Goal: Task Accomplishment & Management: Complete application form

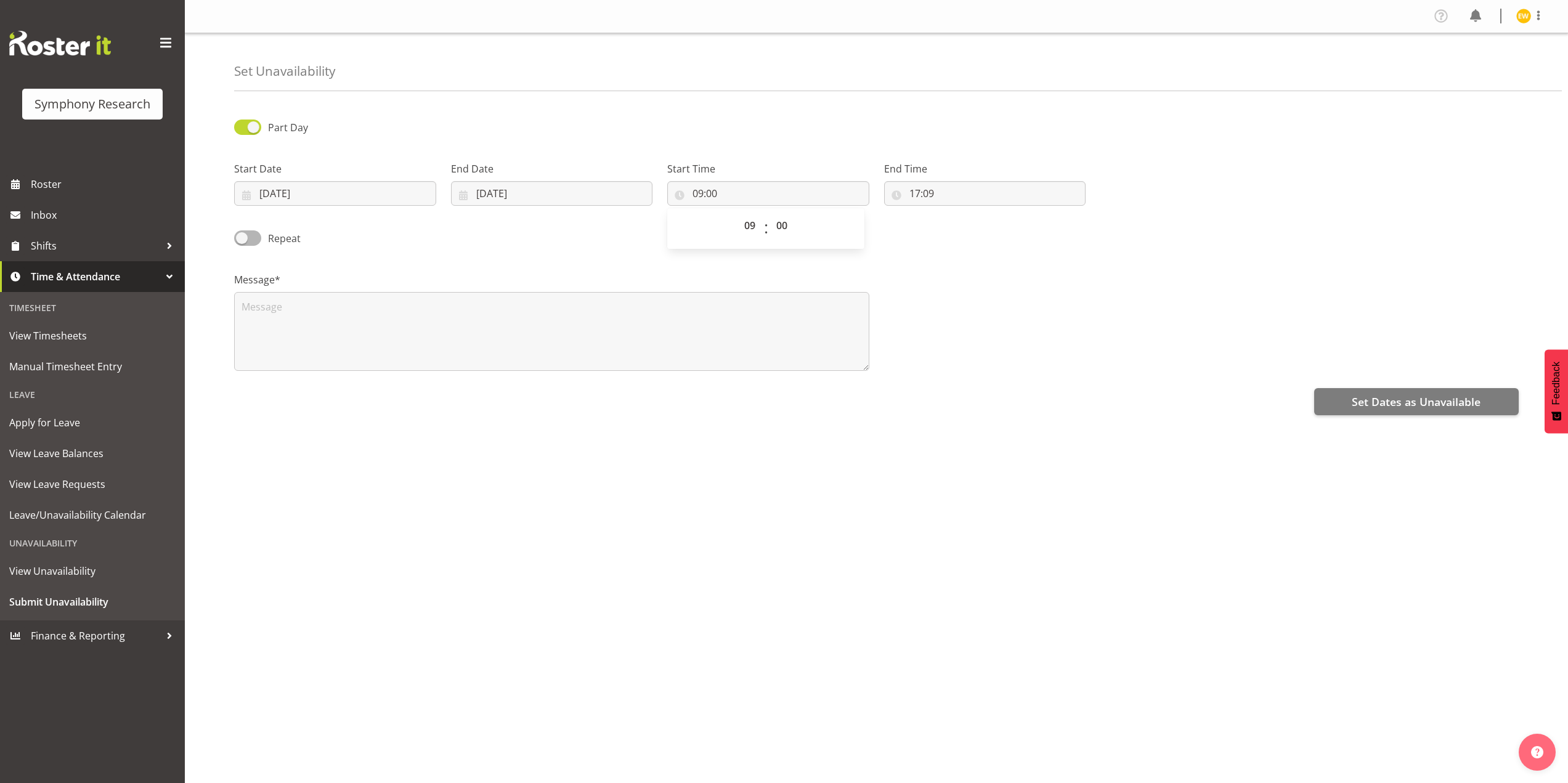
select select "9"
select select "17"
select select "9"
click at [922, 191] on input "17:09" at bounding box center [985, 193] width 202 height 25
click at [965, 229] on select "00 01 02 03 04 05 06 07 08 09 10 11 12 13 14 15 16 17 18 19 20 21 22 23" at bounding box center [968, 225] width 28 height 25
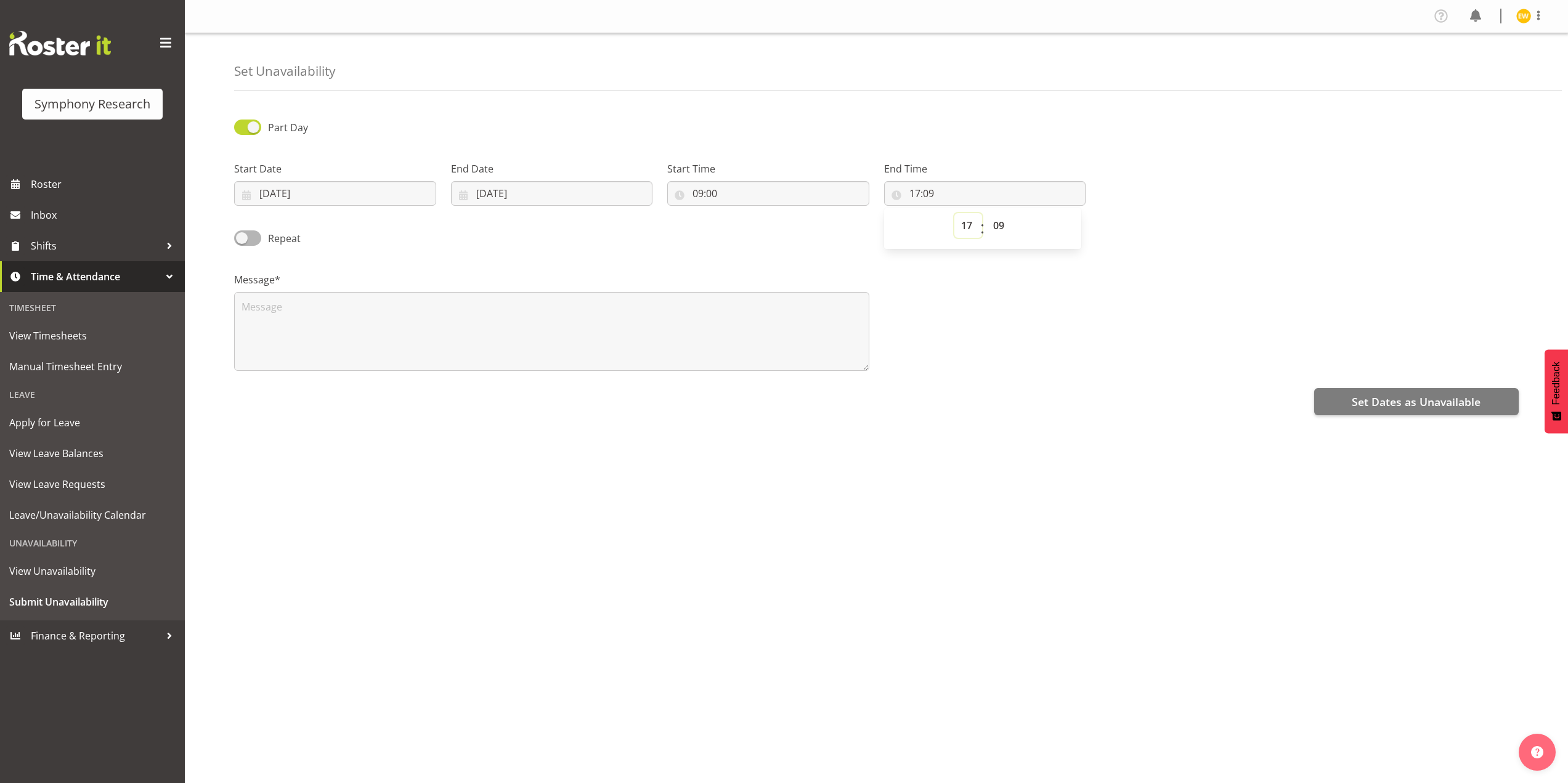
select select "16"
type input "16:09"
click at [996, 225] on select "00 01 02 03 04 05 06 07 08 09 10 11 12 13 14 15 16 17 18 19 20 21 22 23 24 25 2…" at bounding box center [1000, 225] width 28 height 25
select select "59"
type input "16:59"
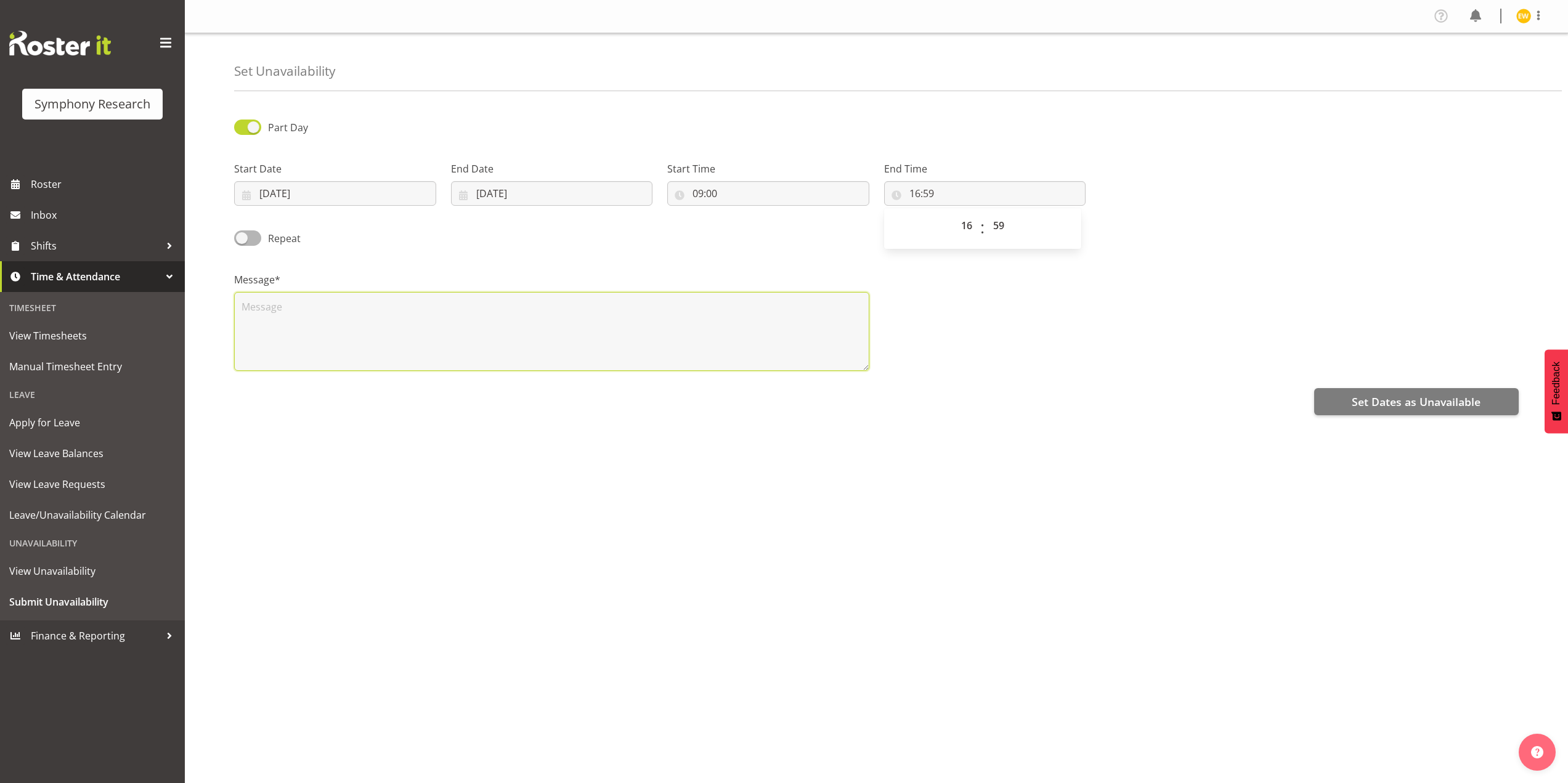
click at [333, 321] on textarea at bounding box center [551, 331] width 635 height 79
type textarea "a"
click at [1372, 397] on span "Set Dates as Unavailable" at bounding box center [1416, 402] width 129 height 16
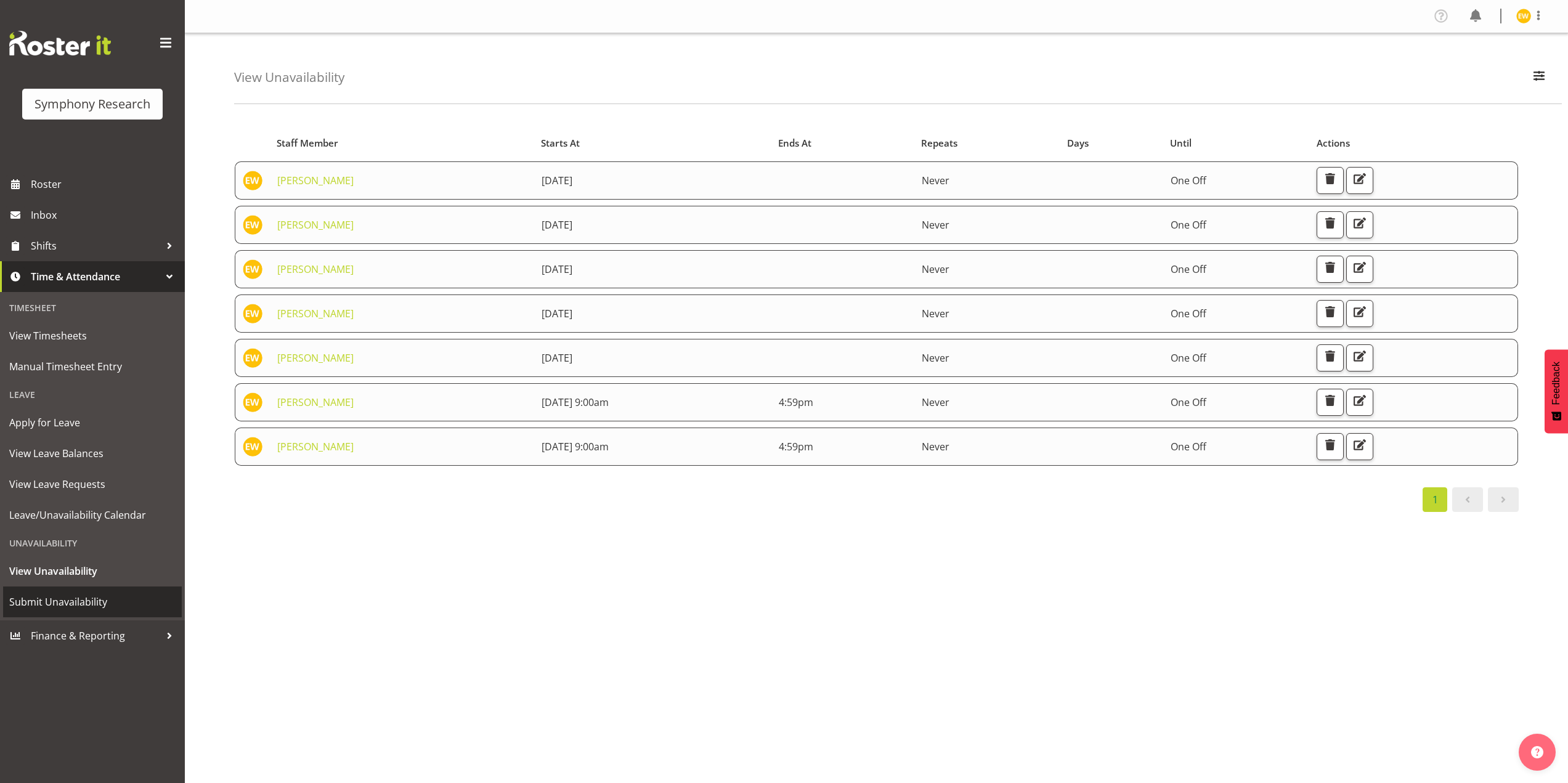
click at [43, 595] on span "Submit Unavailability" at bounding box center [92, 602] width 166 height 18
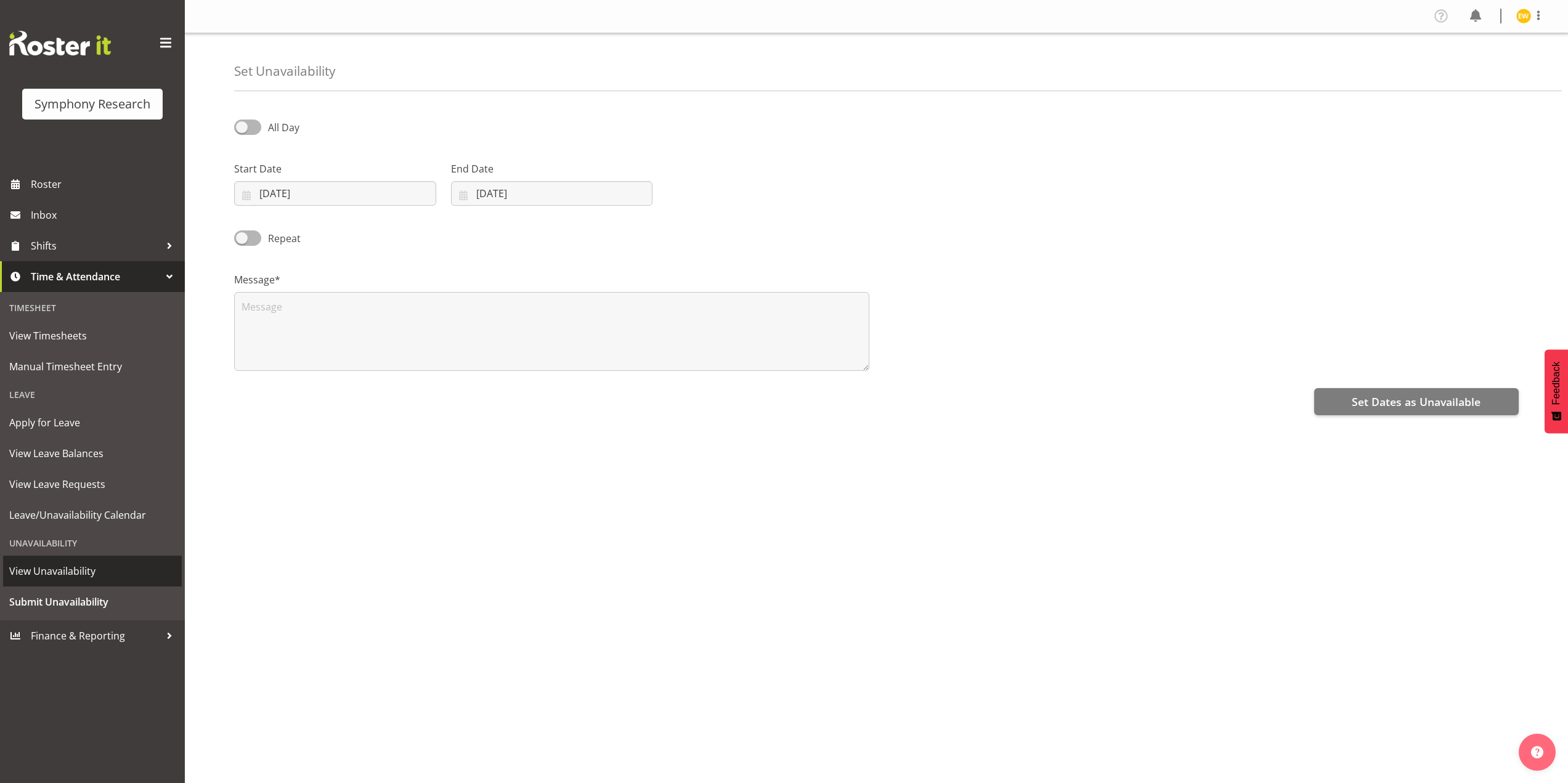
select select "8"
select select "2025"
click at [279, 200] on input "23/09/2025" at bounding box center [335, 193] width 202 height 25
drag, startPoint x: 312, startPoint y: 359, endPoint x: 334, endPoint y: 329, distance: 37.2
click at [312, 359] on span "23" at bounding box center [311, 363] width 10 height 12
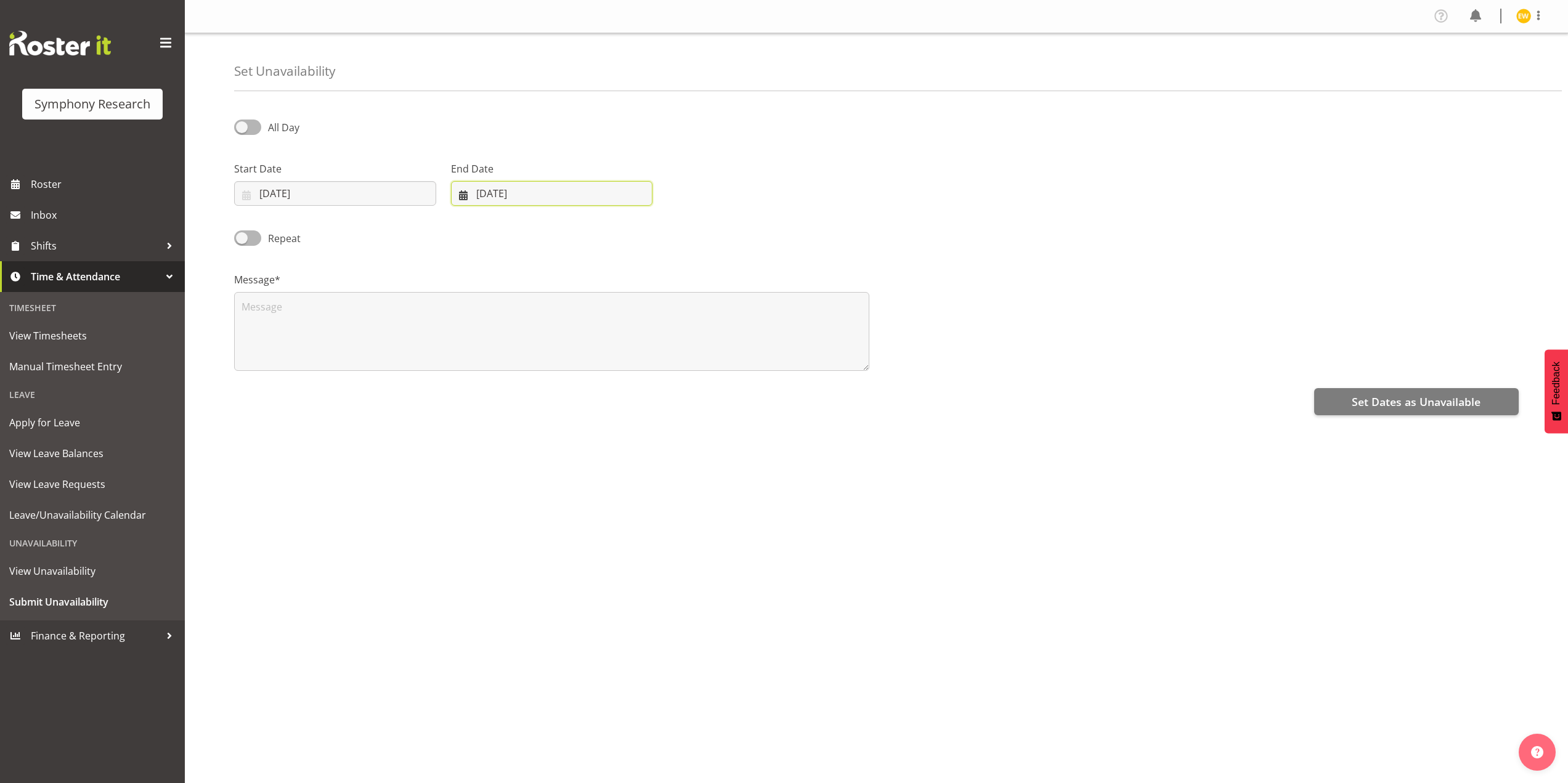
click at [484, 192] on input "[DATE]" at bounding box center [552, 193] width 202 height 25
click at [522, 361] on span "23" at bounding box center [525, 363] width 10 height 12
click at [367, 337] on textarea at bounding box center [551, 331] width 635 height 79
type textarea "a"
click at [1457, 404] on span "Set Dates as Unavailable" at bounding box center [1416, 402] width 129 height 16
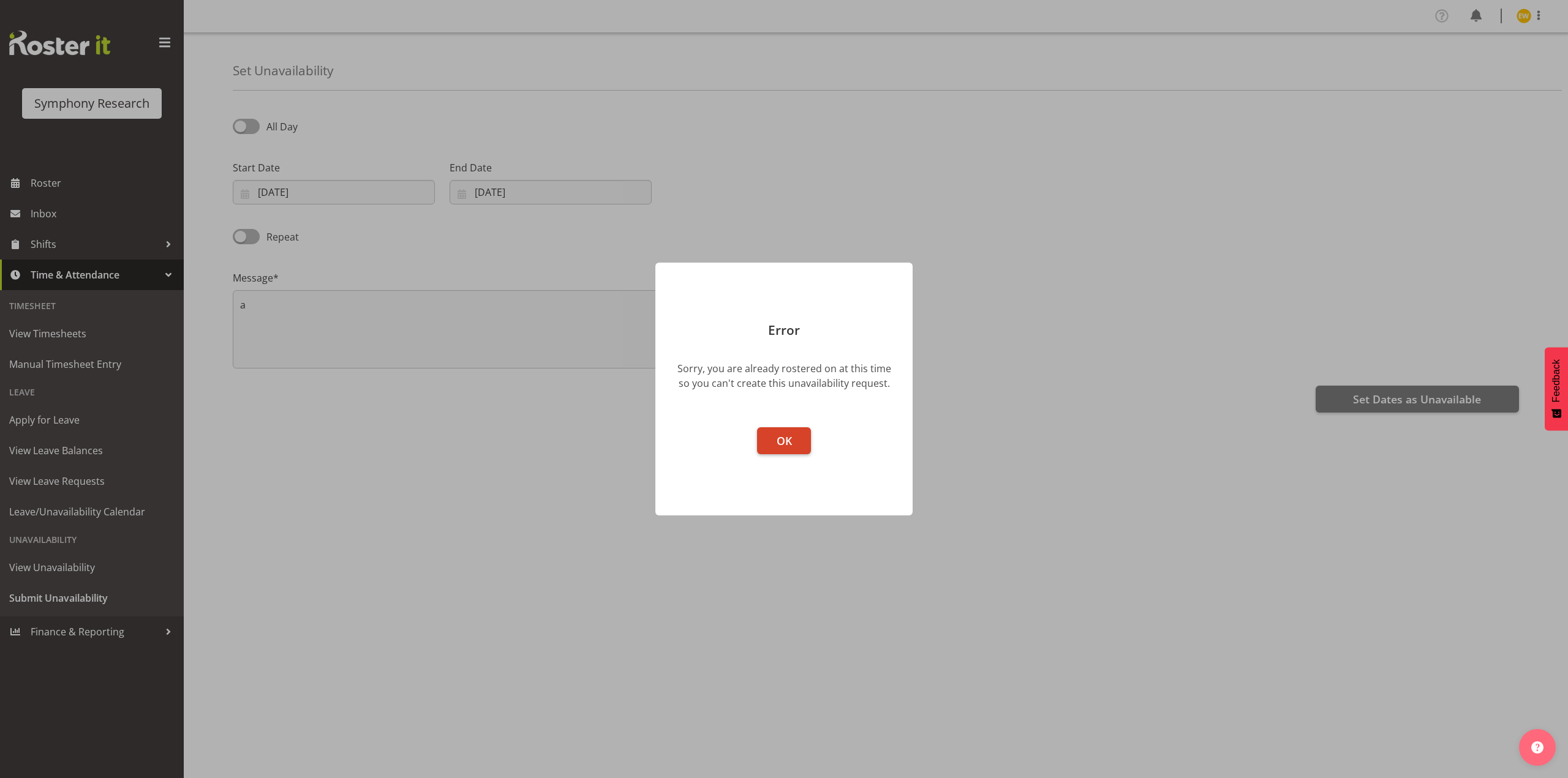
click at [787, 438] on span "OK" at bounding box center [784, 440] width 15 height 14
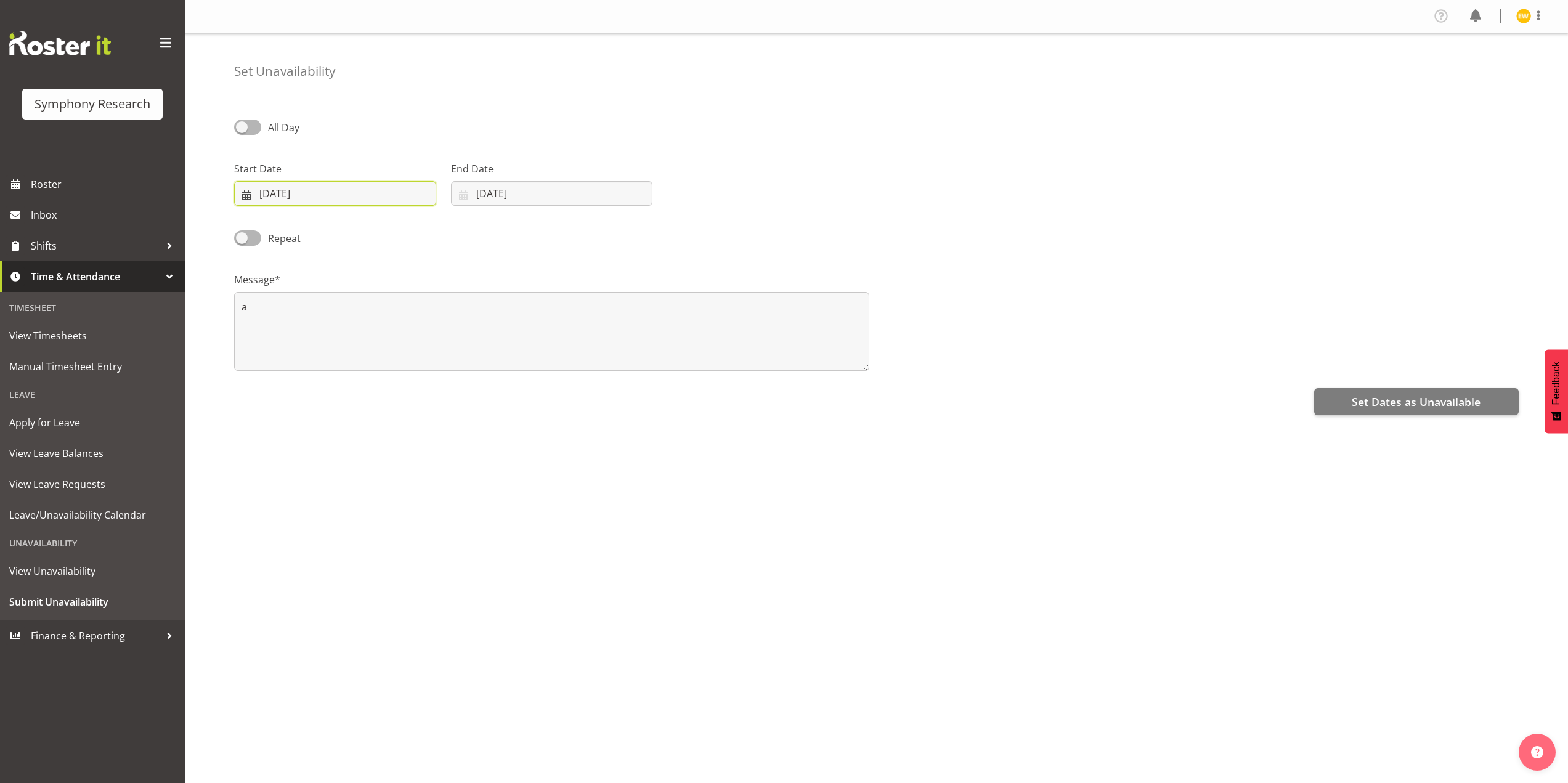
click at [283, 202] on input "[DATE]" at bounding box center [335, 193] width 202 height 25
click at [339, 388] on div "1" at bounding box center [335, 386] width 25 height 23
click at [337, 381] on span "1" at bounding box center [336, 386] width 5 height 12
click at [409, 226] on span at bounding box center [412, 228] width 13 height 14
select select "9"
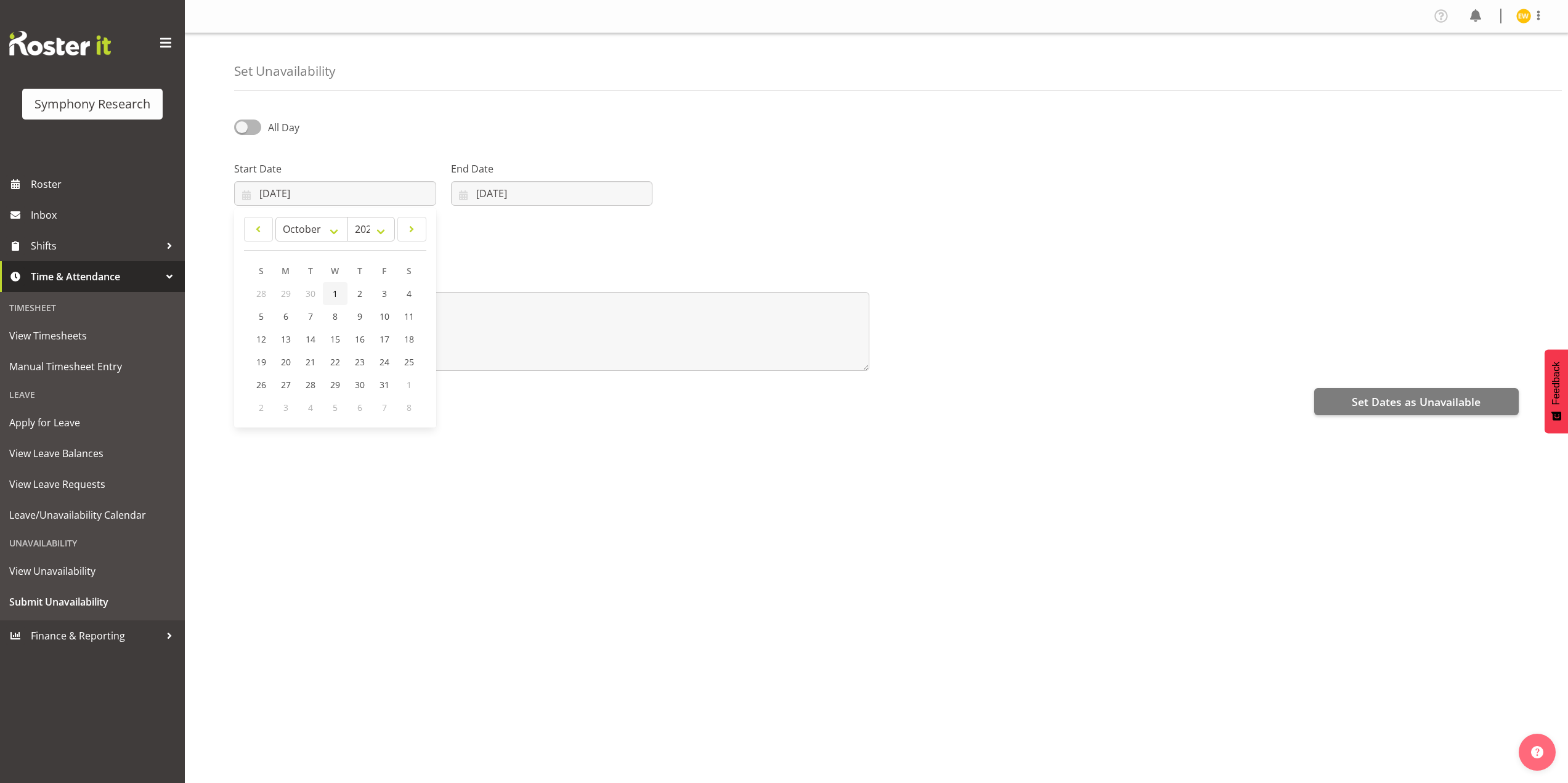
click at [339, 293] on link "1" at bounding box center [335, 293] width 25 height 23
type input "01/10/2025"
click at [491, 185] on input "[DATE]" at bounding box center [552, 193] width 202 height 25
click at [614, 222] on link at bounding box center [622, 229] width 31 height 25
select select "9"
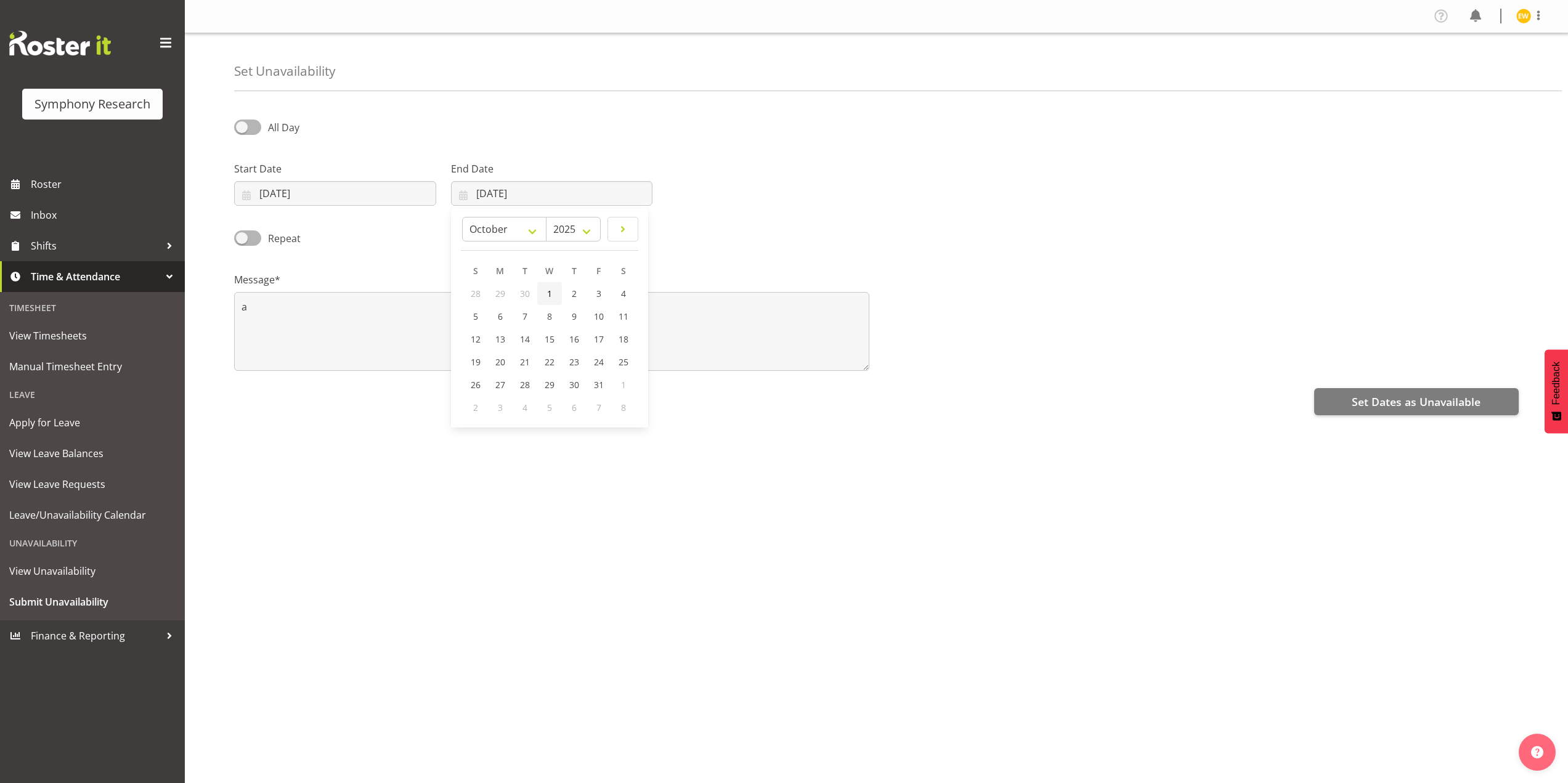
click at [549, 299] on span "1" at bounding box center [549, 293] width 5 height 12
type input "01/10/2025"
click at [308, 318] on textarea "a" at bounding box center [551, 331] width 635 height 79
click at [1409, 394] on span "Set Dates as Unavailable" at bounding box center [1416, 402] width 129 height 16
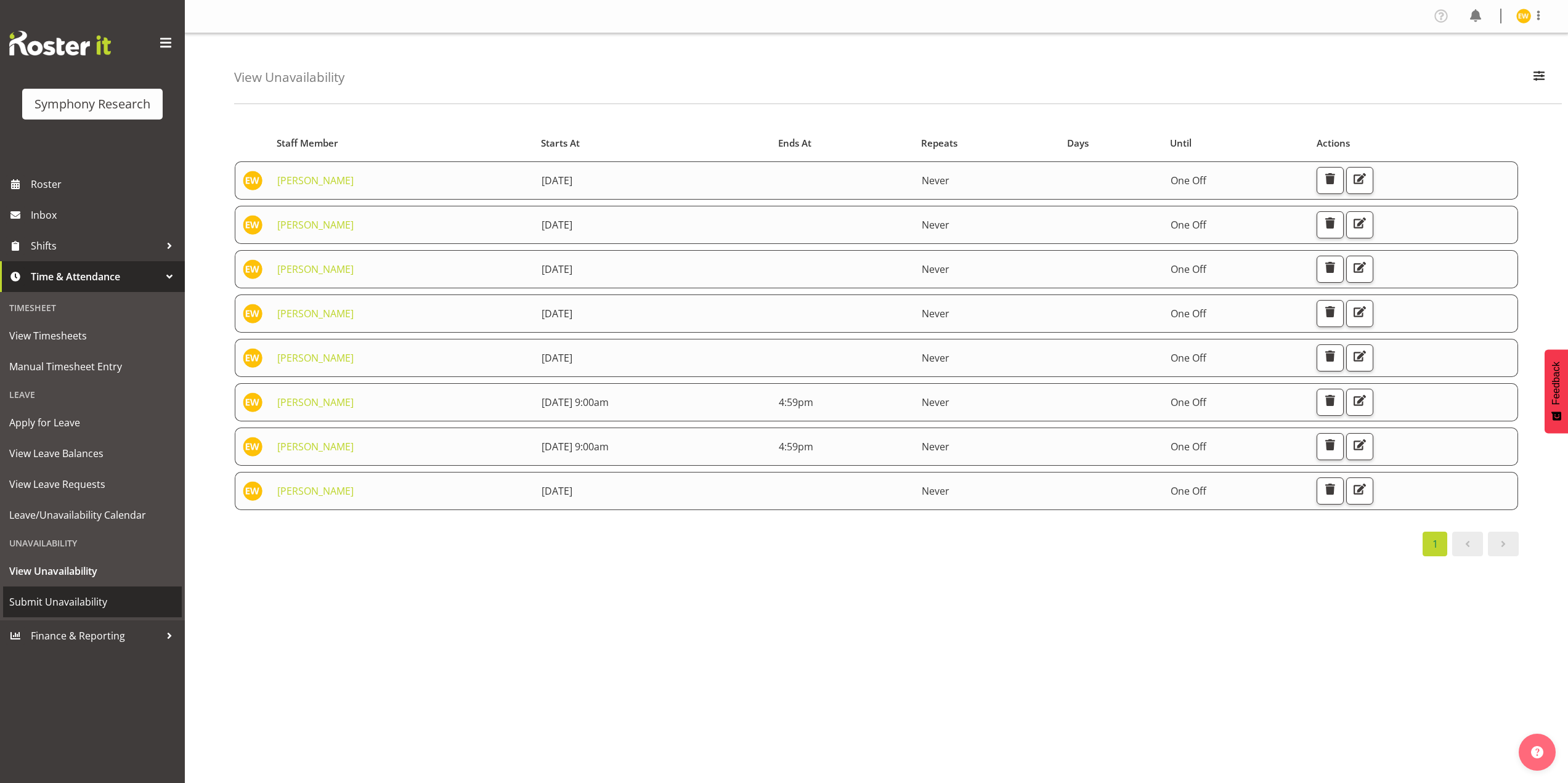
click at [64, 599] on span "Submit Unavailability" at bounding box center [92, 602] width 166 height 18
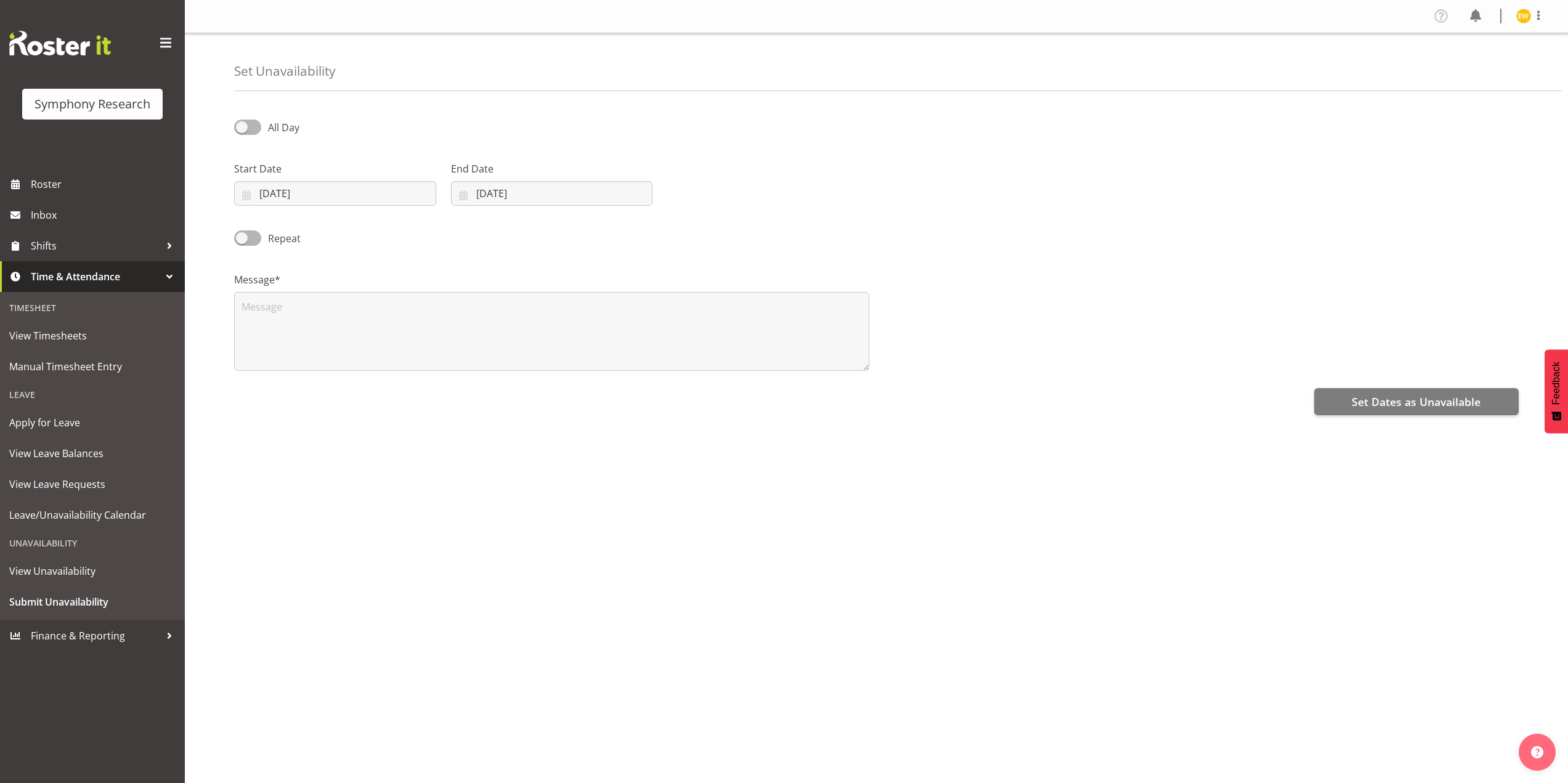
select select "8"
select select "2025"
click at [274, 191] on input "[DATE]" at bounding box center [335, 193] width 202 height 25
click at [410, 232] on span at bounding box center [412, 228] width 13 height 14
select select "9"
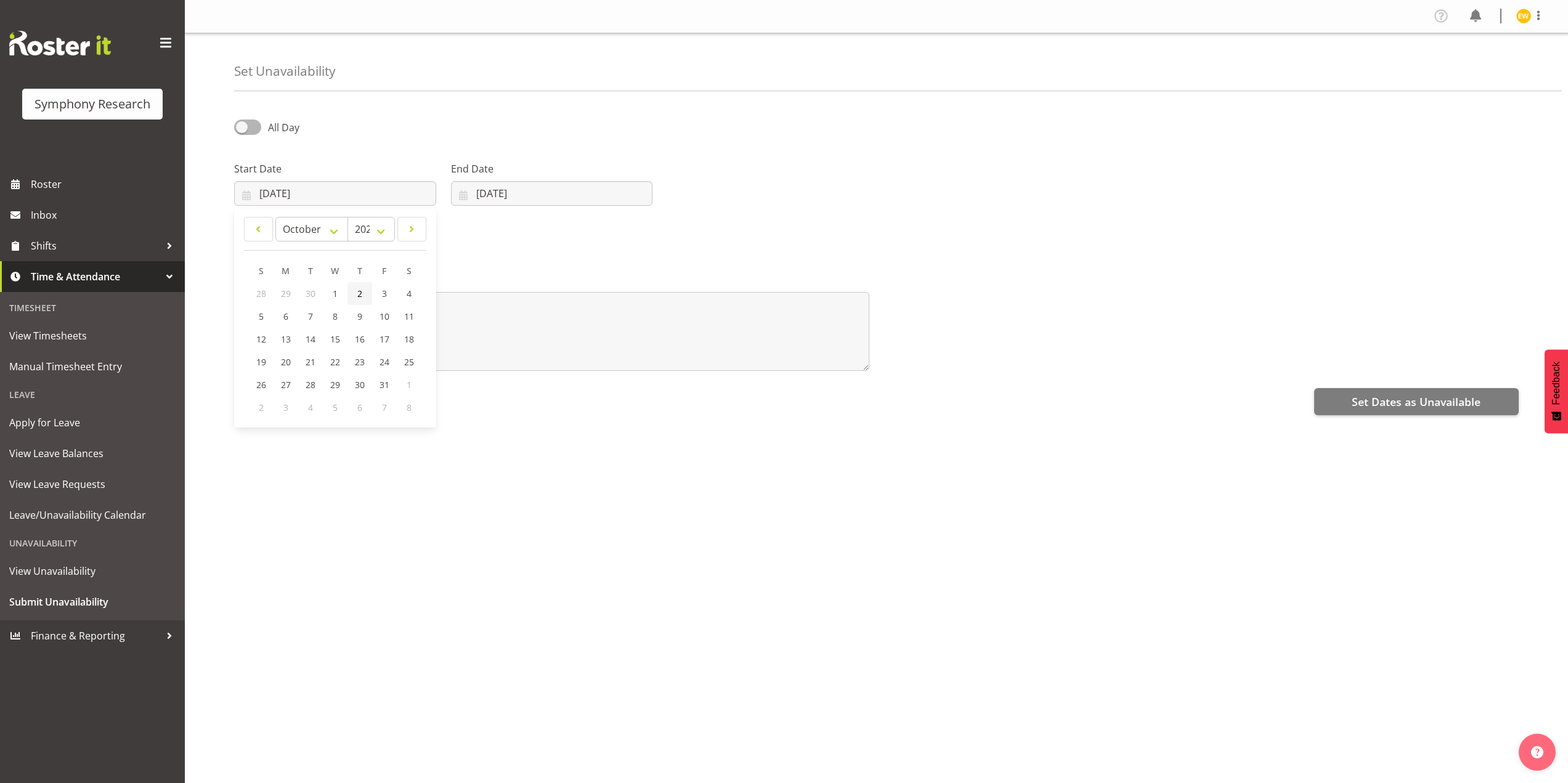
click at [360, 296] on span "2" at bounding box center [360, 293] width 5 height 12
type input "02/10/2025"
click at [502, 194] on input "23/09/2025" at bounding box center [552, 193] width 202 height 25
click at [625, 224] on span at bounding box center [622, 228] width 14 height 14
select select "9"
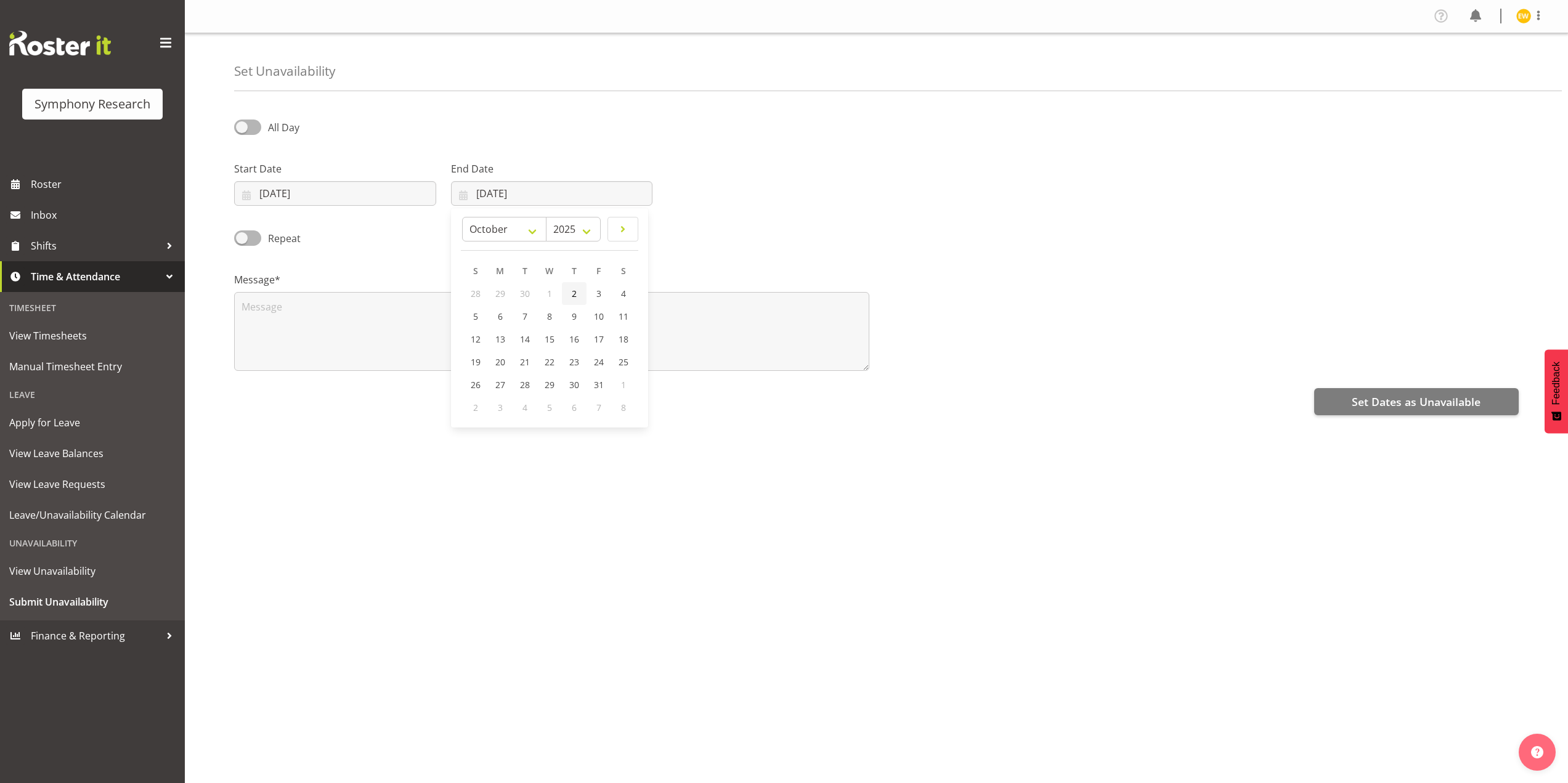
click at [572, 294] on span "2" at bounding box center [574, 293] width 5 height 12
type input "02/10/2025"
click at [359, 341] on textarea at bounding box center [551, 331] width 635 height 79
type textarea "a"
click at [1387, 397] on span "Set Dates as Unavailable" at bounding box center [1416, 402] width 129 height 16
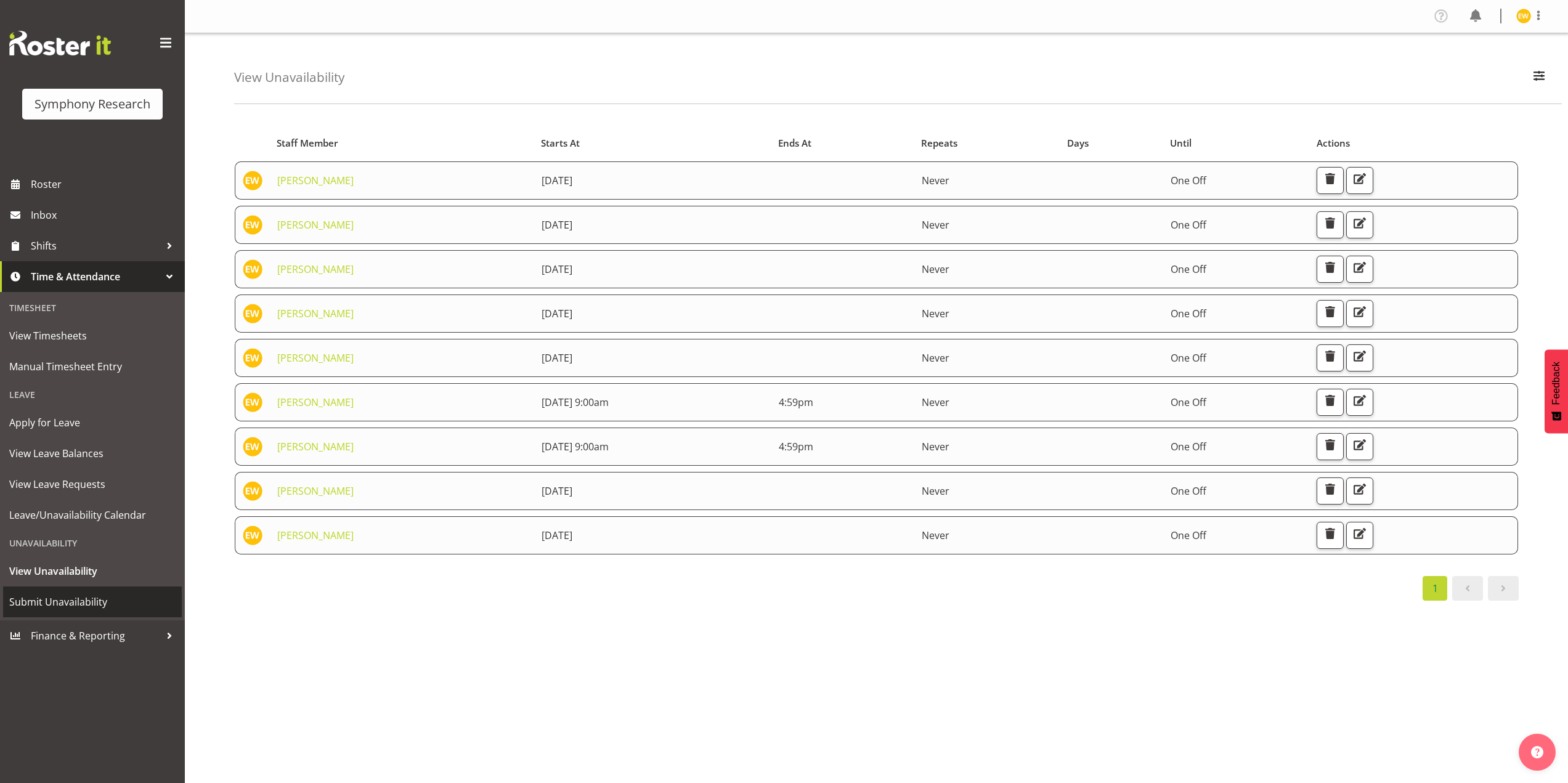
click at [53, 602] on span "Submit Unavailability" at bounding box center [92, 602] width 166 height 18
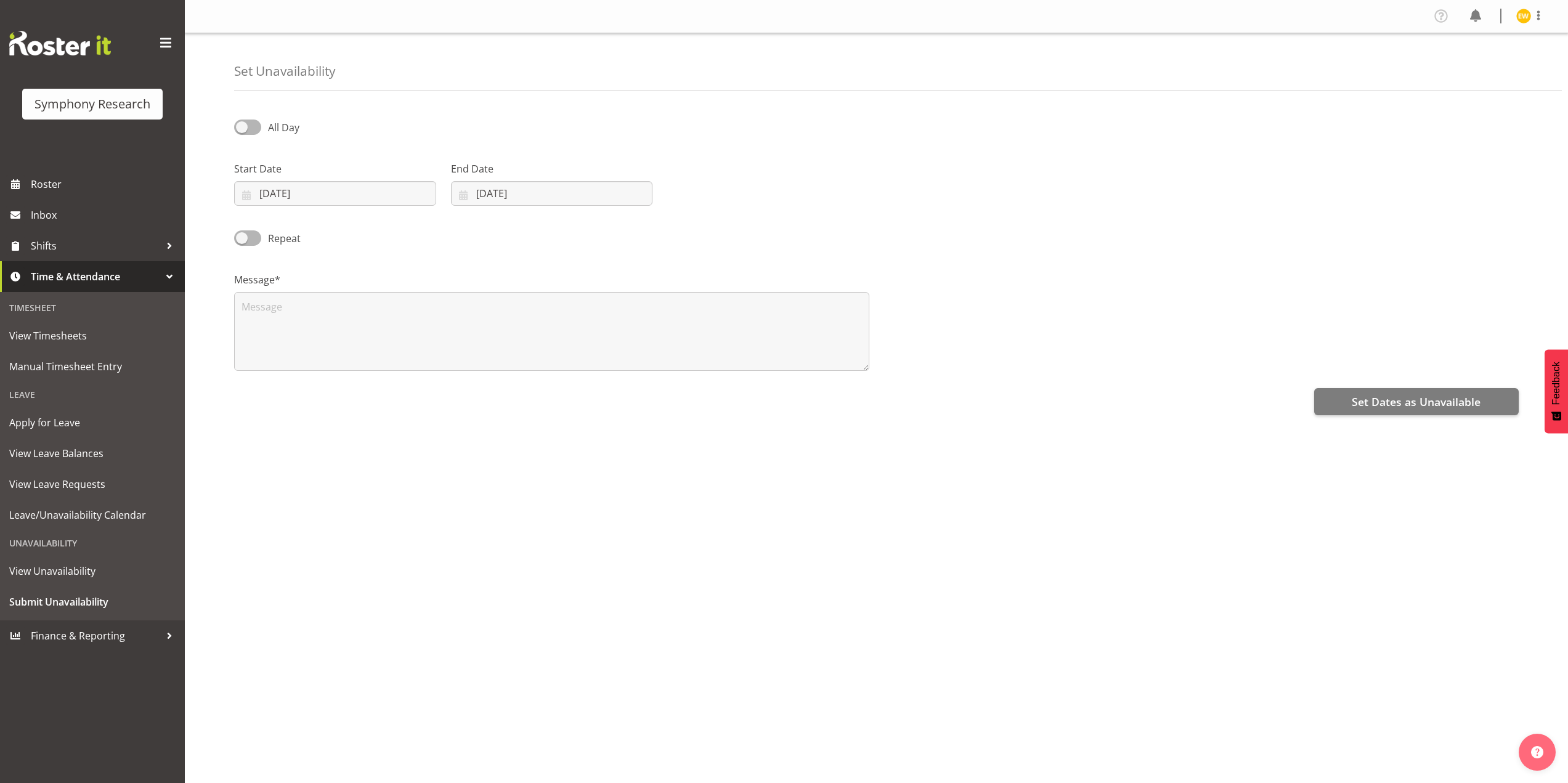
select select "8"
select select "2025"
click at [293, 191] on input "23/09/2025" at bounding box center [335, 193] width 202 height 25
click at [408, 228] on span at bounding box center [412, 228] width 13 height 14
select select "9"
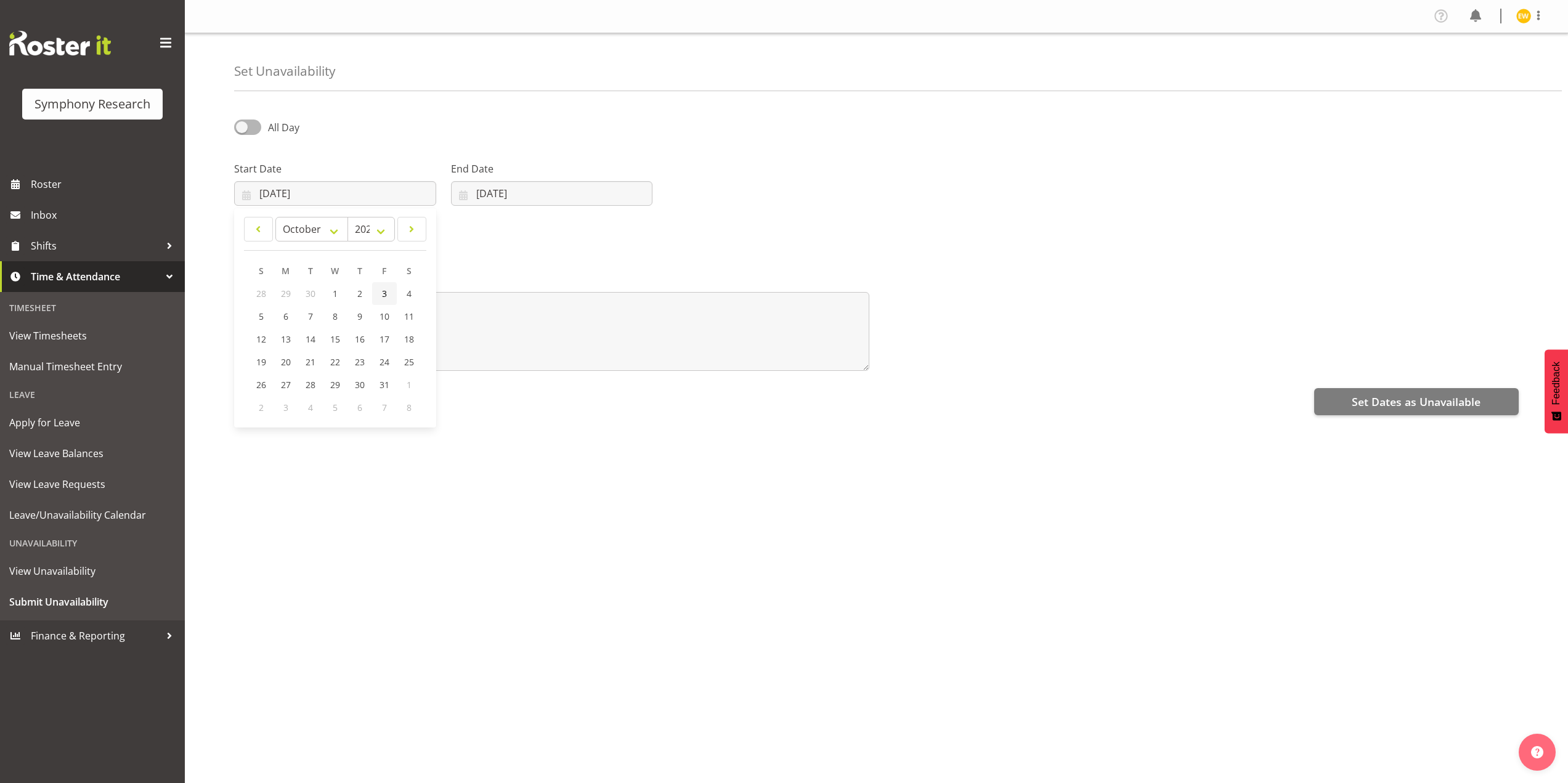
click at [384, 296] on span "3" at bounding box center [384, 293] width 5 height 12
type input "03/10/2025"
click at [503, 197] on input "23/09/2025" at bounding box center [552, 193] width 202 height 25
drag, startPoint x: 618, startPoint y: 229, endPoint x: 383, endPoint y: 21, distance: 313.8
click at [617, 229] on span at bounding box center [622, 228] width 14 height 14
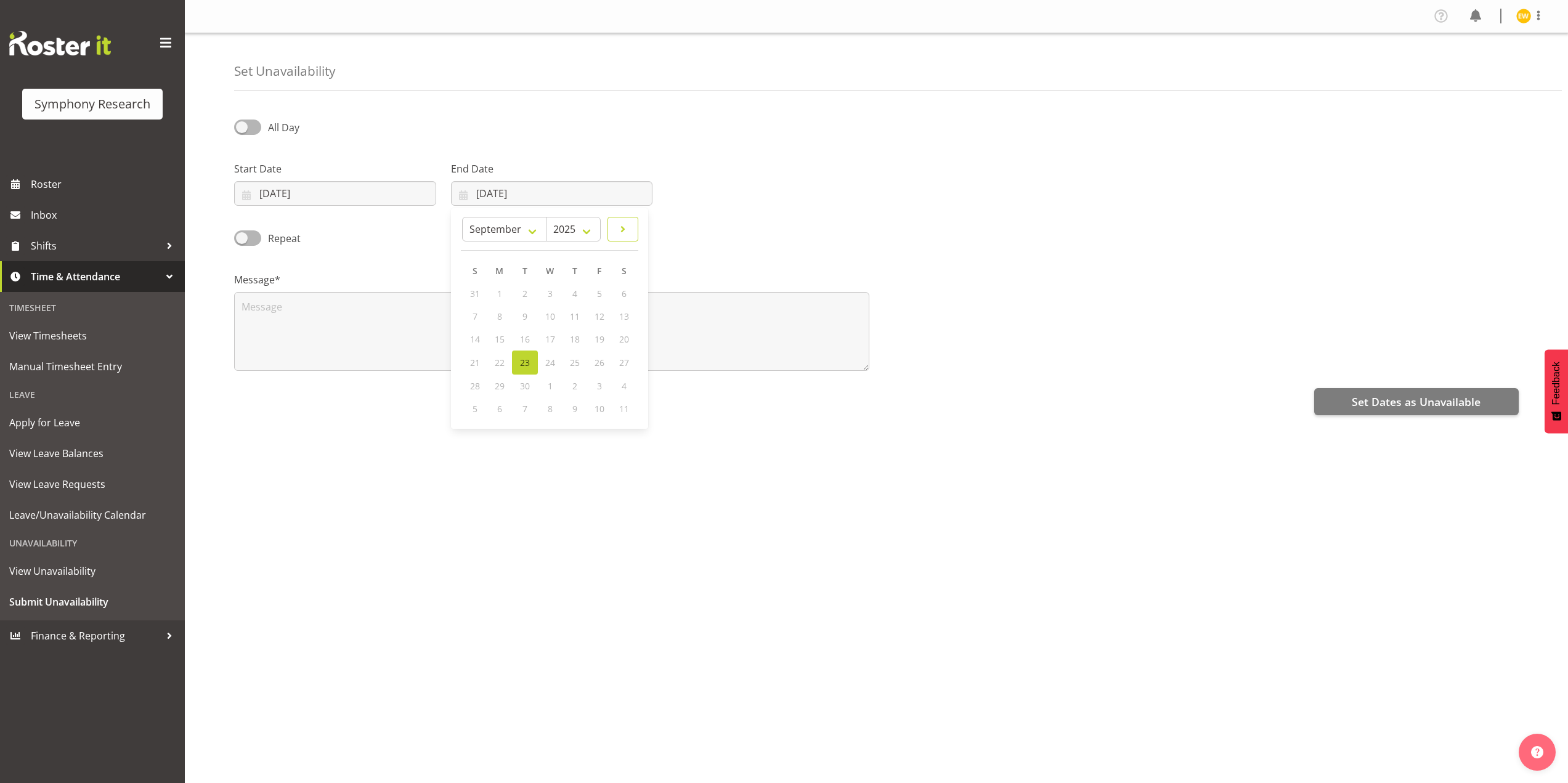
select select "9"
click at [600, 296] on span "3" at bounding box center [599, 293] width 5 height 12
type input "03/10/2025"
click at [341, 327] on textarea at bounding box center [551, 331] width 635 height 79
type textarea "a"
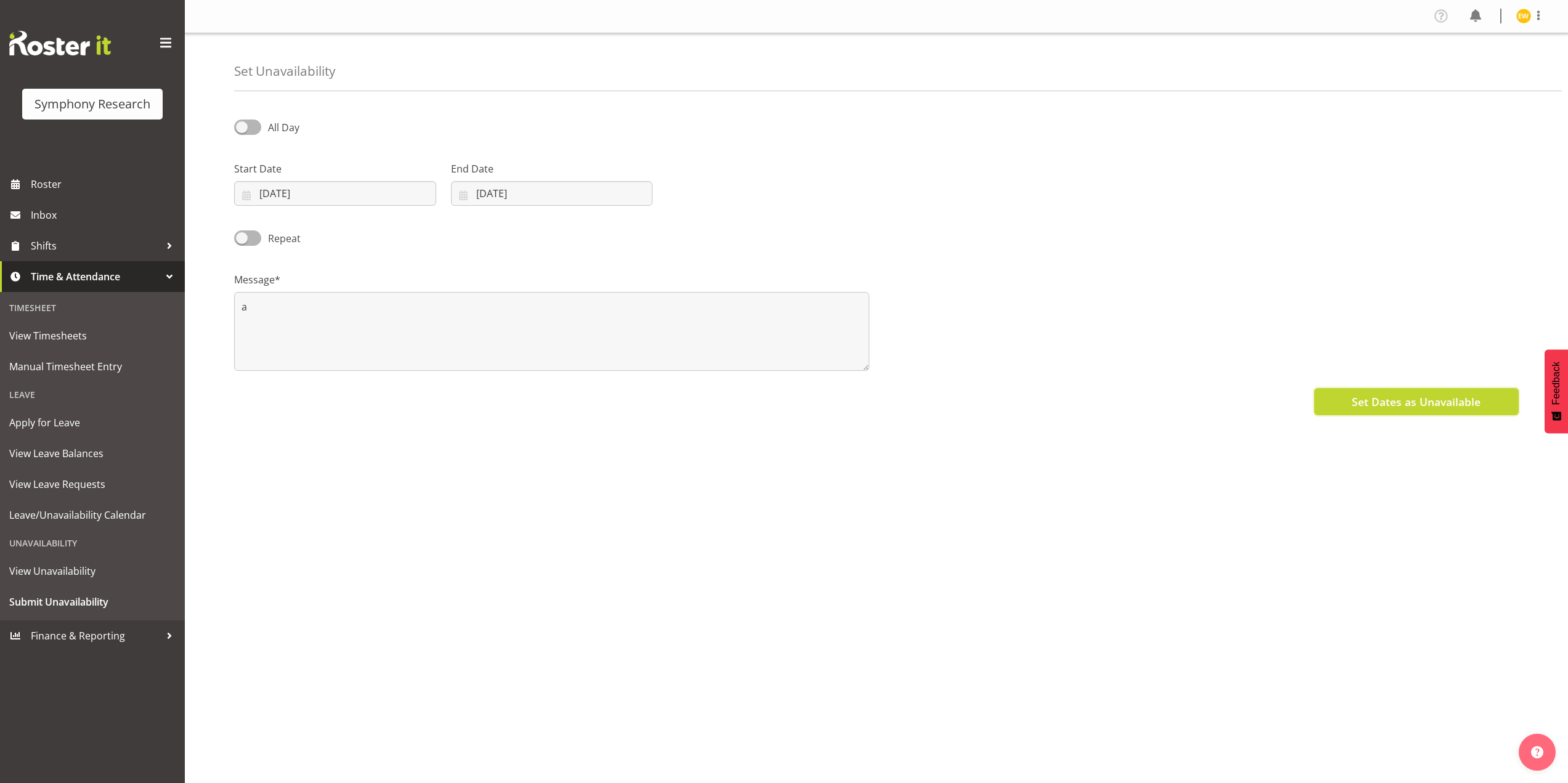
click at [1402, 399] on span "Set Dates as Unavailable" at bounding box center [1416, 402] width 129 height 16
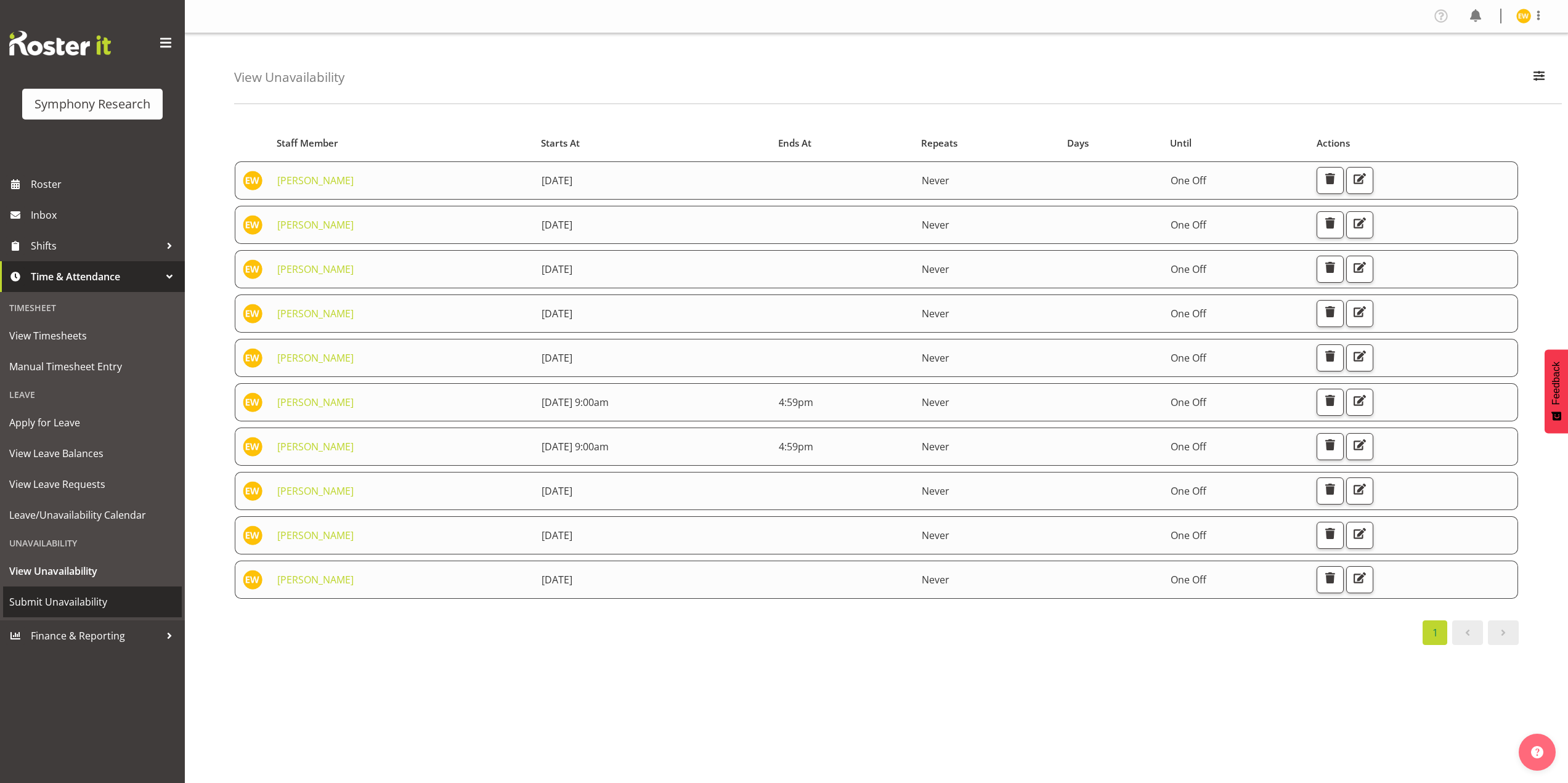
click at [59, 601] on span "Submit Unavailability" at bounding box center [92, 602] width 166 height 18
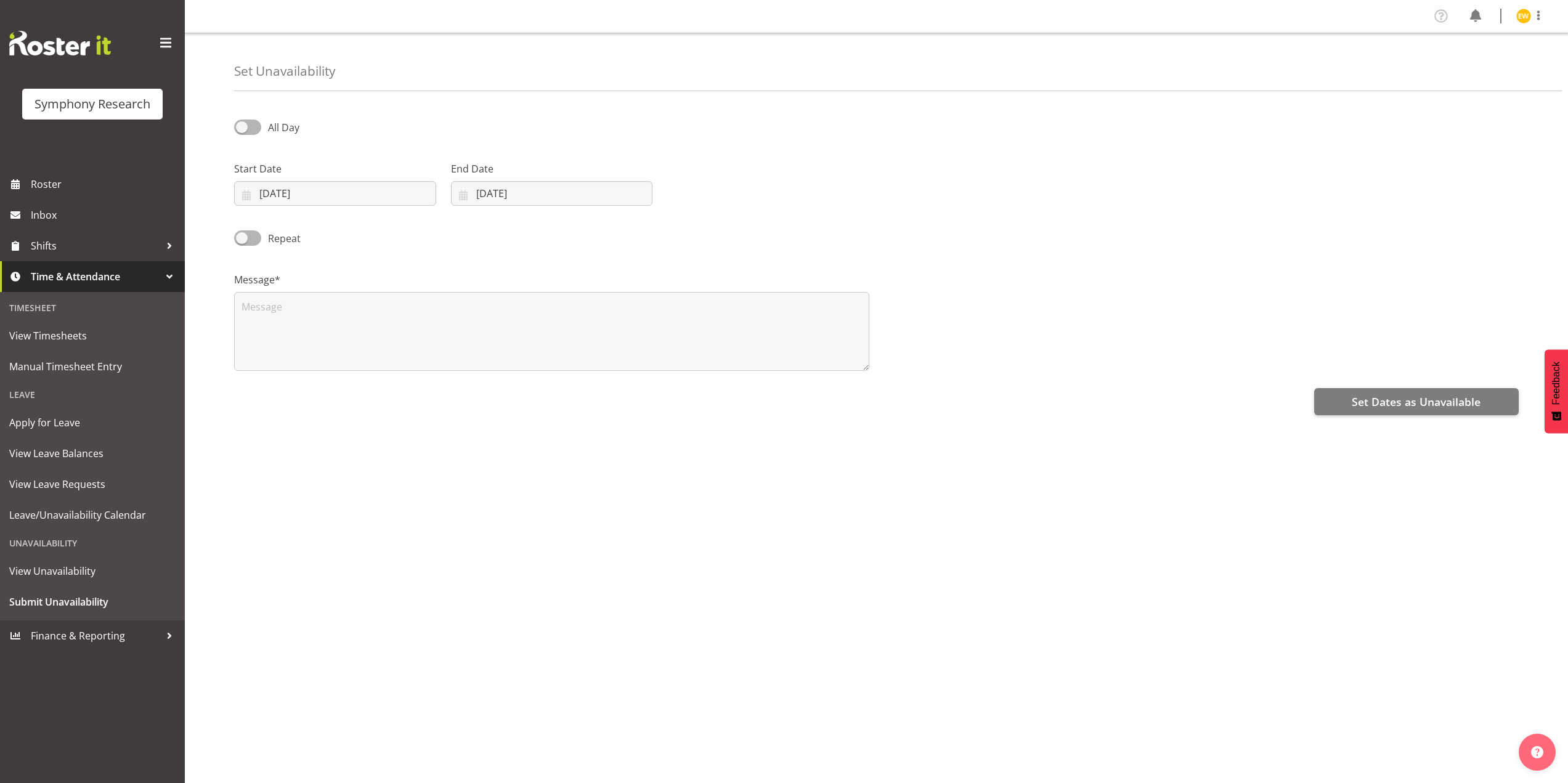
select select "8"
select select "2025"
click at [323, 194] on input "23/09/2025" at bounding box center [335, 193] width 202 height 25
click at [411, 222] on link at bounding box center [412, 229] width 29 height 25
select select "9"
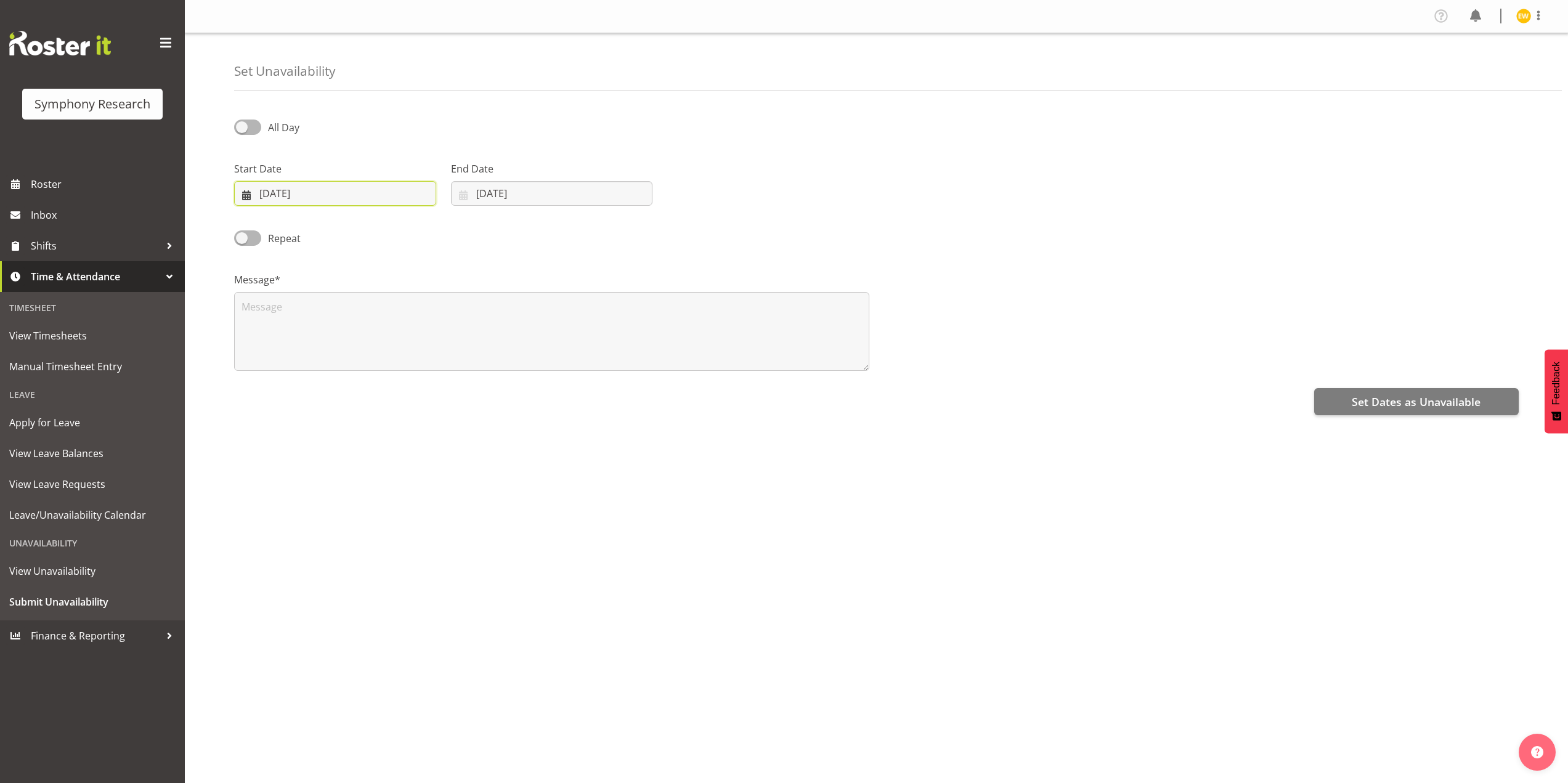
click at [297, 195] on input "[DATE]" at bounding box center [335, 193] width 202 height 25
click at [408, 294] on span "4" at bounding box center [409, 293] width 5 height 12
type input "[DATE]"
drag, startPoint x: 495, startPoint y: 193, endPoint x: 546, endPoint y: 200, distance: 51.5
click at [495, 193] on input "[DATE]" at bounding box center [552, 193] width 202 height 25
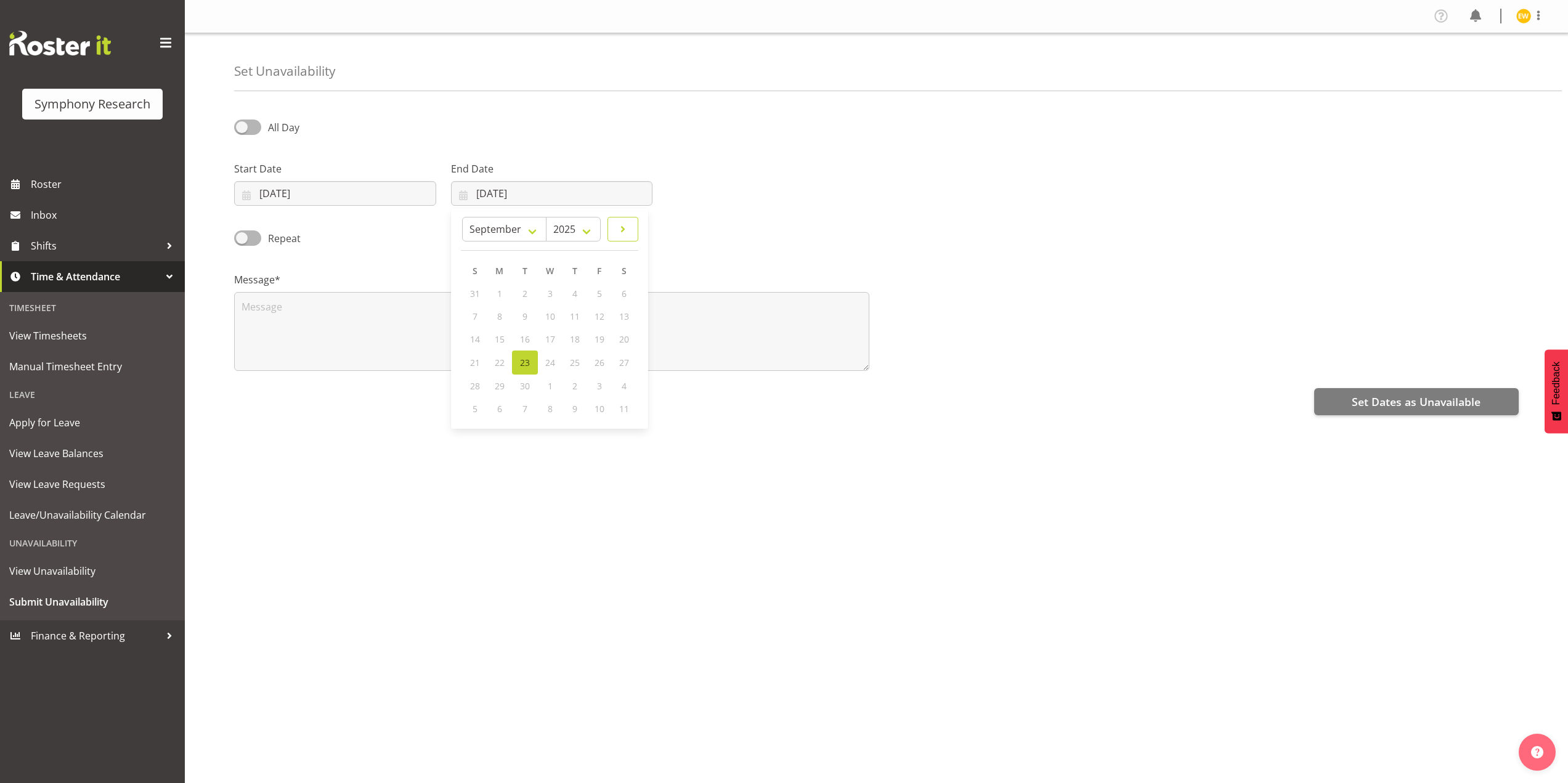
click at [632, 232] on link at bounding box center [622, 229] width 31 height 25
select select "9"
click at [75, 569] on span "View Unavailability" at bounding box center [92, 571] width 166 height 18
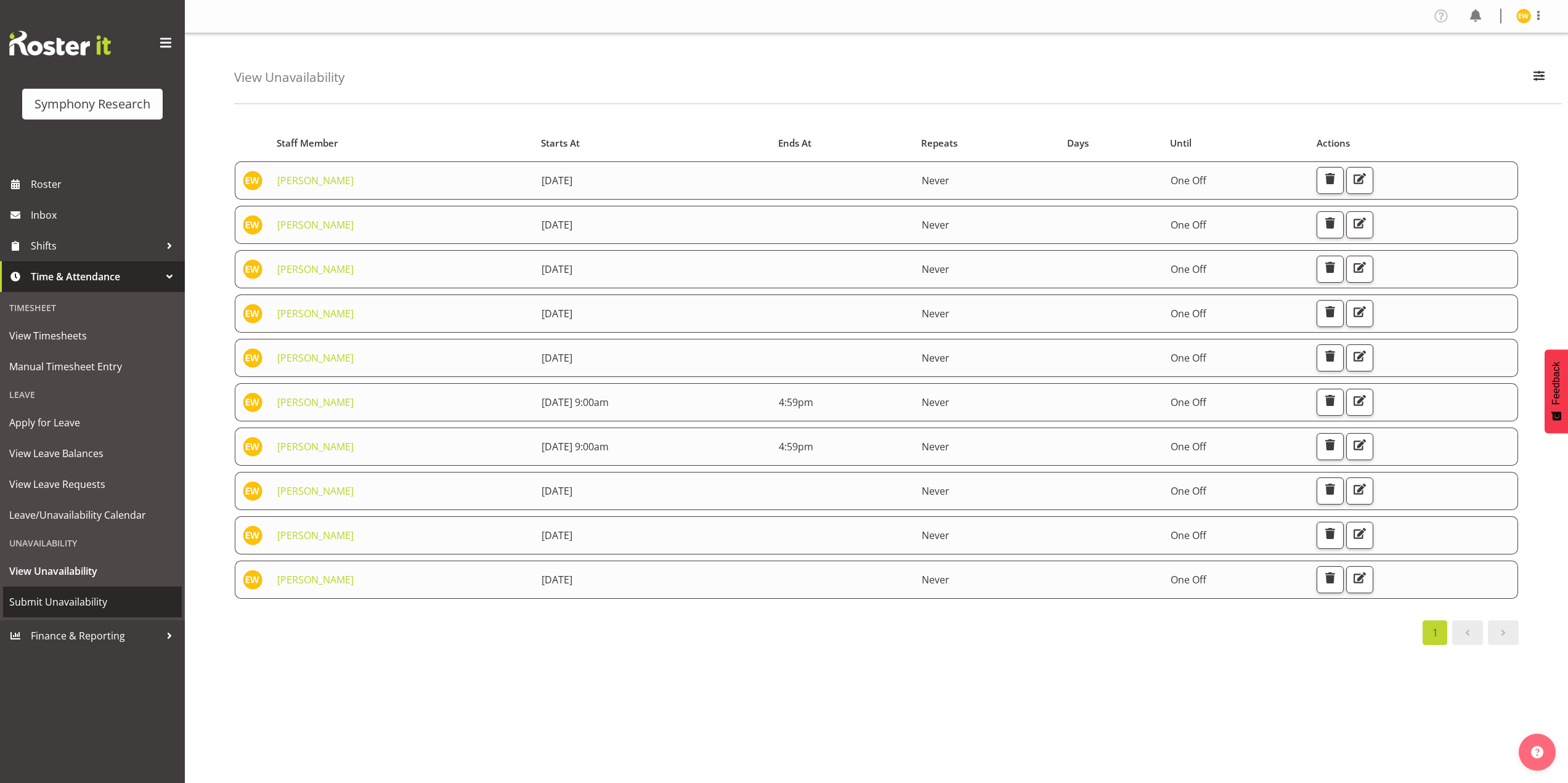
click at [52, 604] on span "Submit Unavailability" at bounding box center [92, 602] width 166 height 18
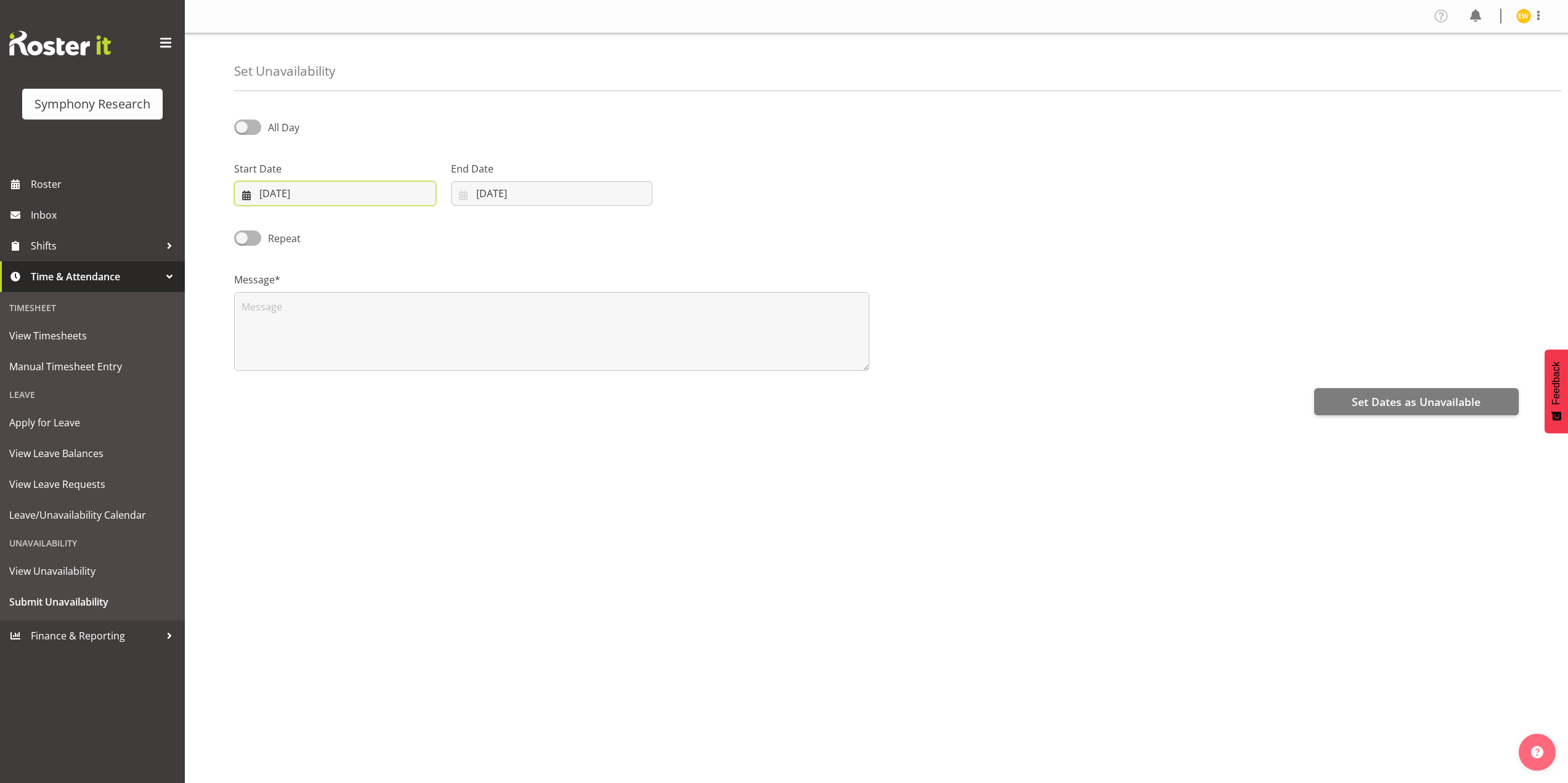
click at [320, 189] on input "[DATE]" at bounding box center [335, 193] width 202 height 25
click at [415, 232] on span at bounding box center [412, 228] width 13 height 14
select select "9"
click at [409, 296] on span "4" at bounding box center [409, 293] width 5 height 12
type input "[DATE]"
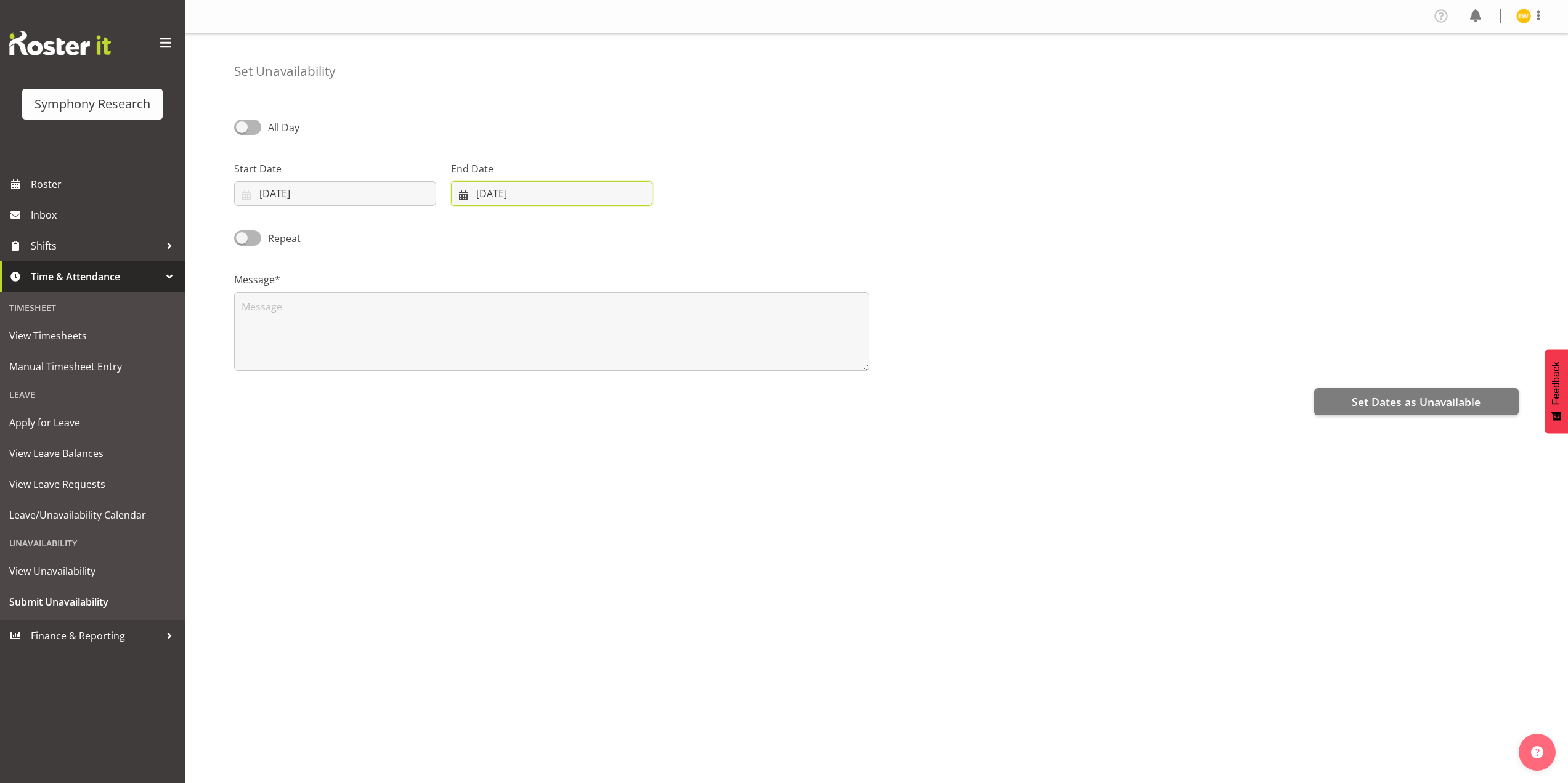
drag, startPoint x: 501, startPoint y: 196, endPoint x: 624, endPoint y: 214, distance: 124.3
click at [502, 196] on input "[DATE]" at bounding box center [552, 193] width 202 height 25
click at [622, 227] on span at bounding box center [622, 228] width 14 height 14
select select "9"
click at [624, 295] on span "4" at bounding box center [624, 293] width 5 height 12
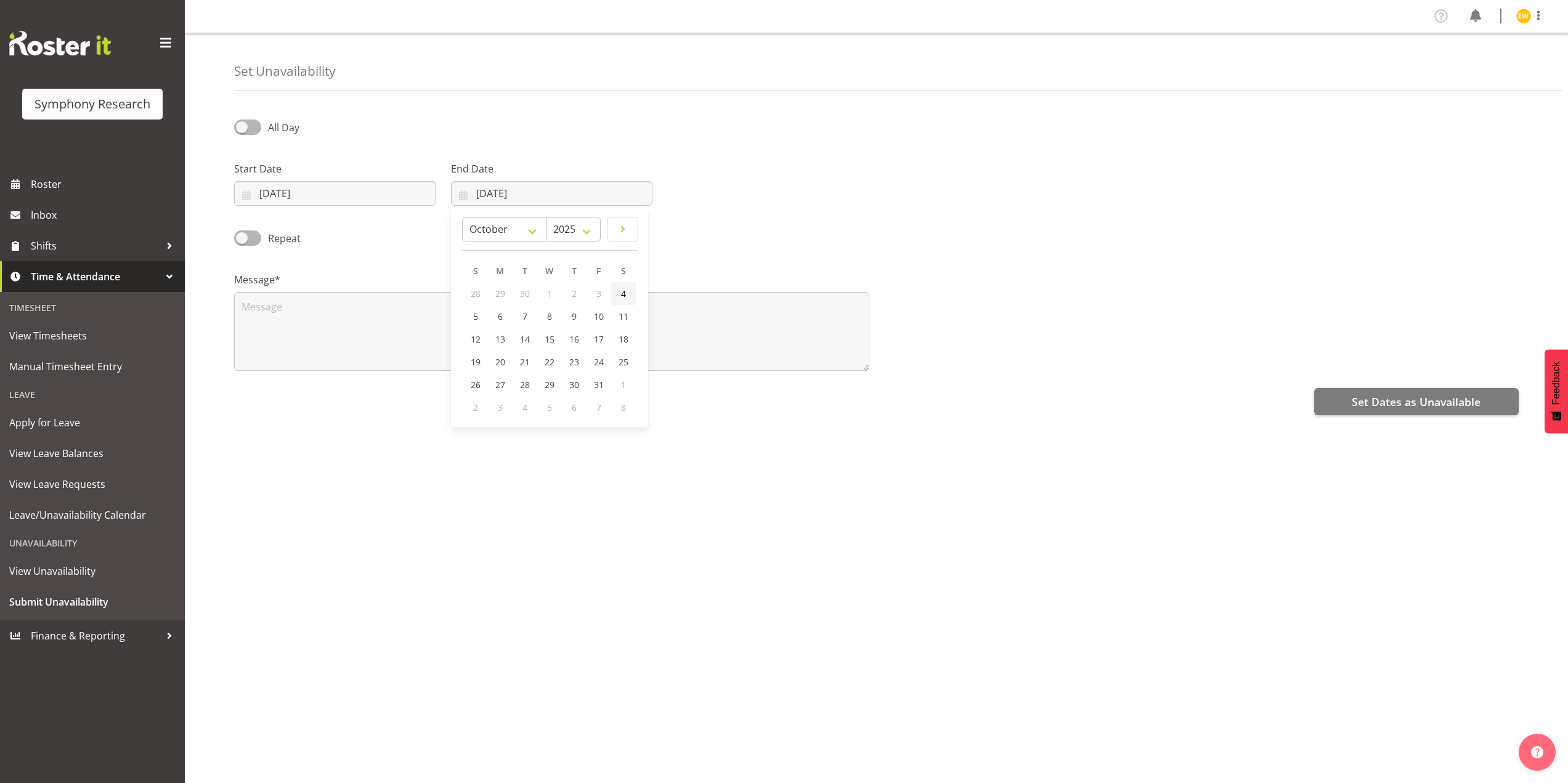
type input "[DATE]"
click at [311, 318] on textarea at bounding box center [551, 331] width 635 height 79
type textarea "a"
click at [1411, 401] on span "Set Dates as Unavailable" at bounding box center [1416, 402] width 129 height 16
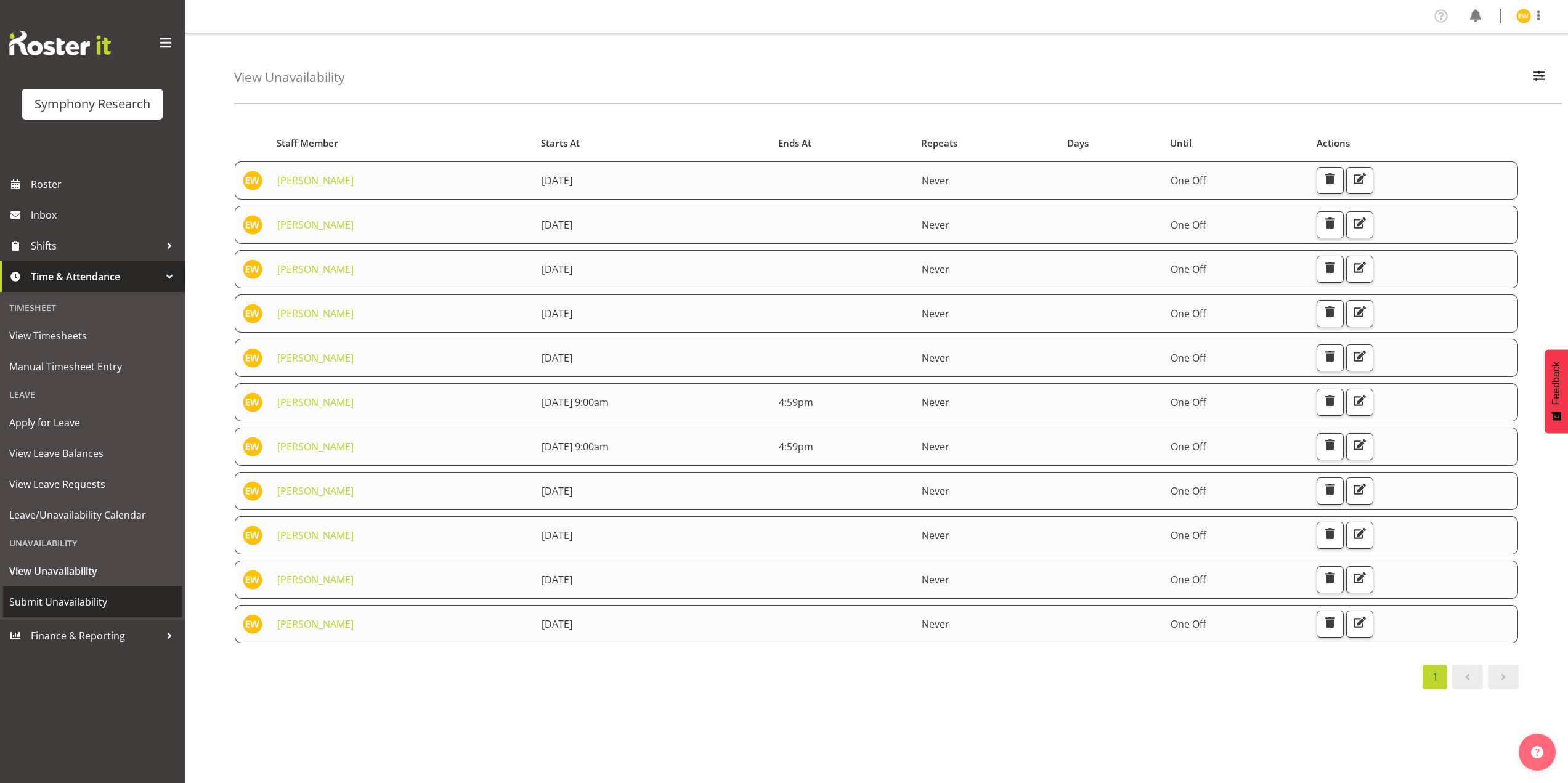
click at [49, 601] on span "Submit Unavailability" at bounding box center [92, 602] width 166 height 18
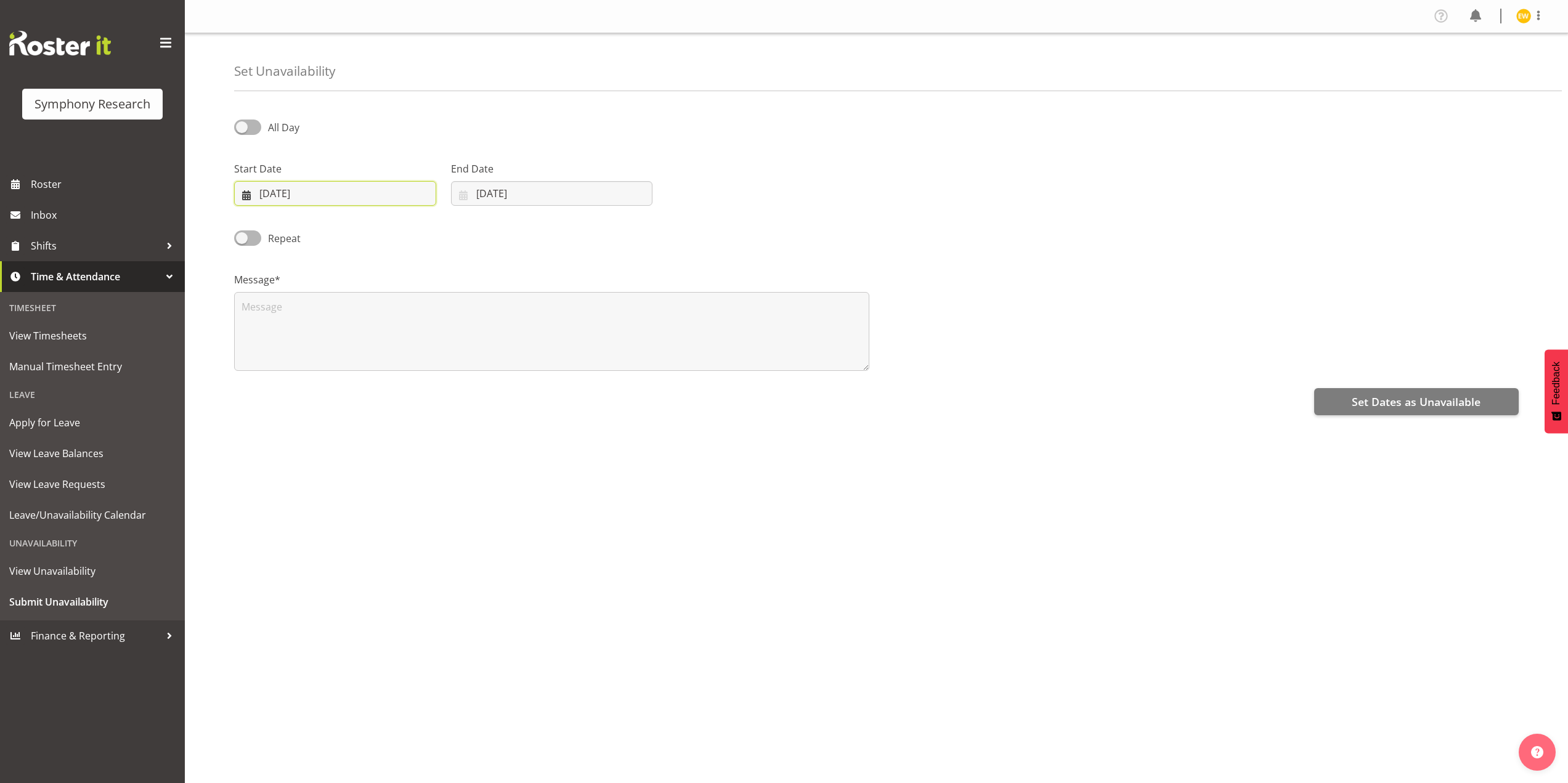
click at [310, 191] on input "[DATE]" at bounding box center [335, 193] width 202 height 25
click at [412, 227] on span at bounding box center [412, 228] width 13 height 14
select select "9"
click at [268, 315] on link "5" at bounding box center [261, 317] width 25 height 23
type input "05/10/2025"
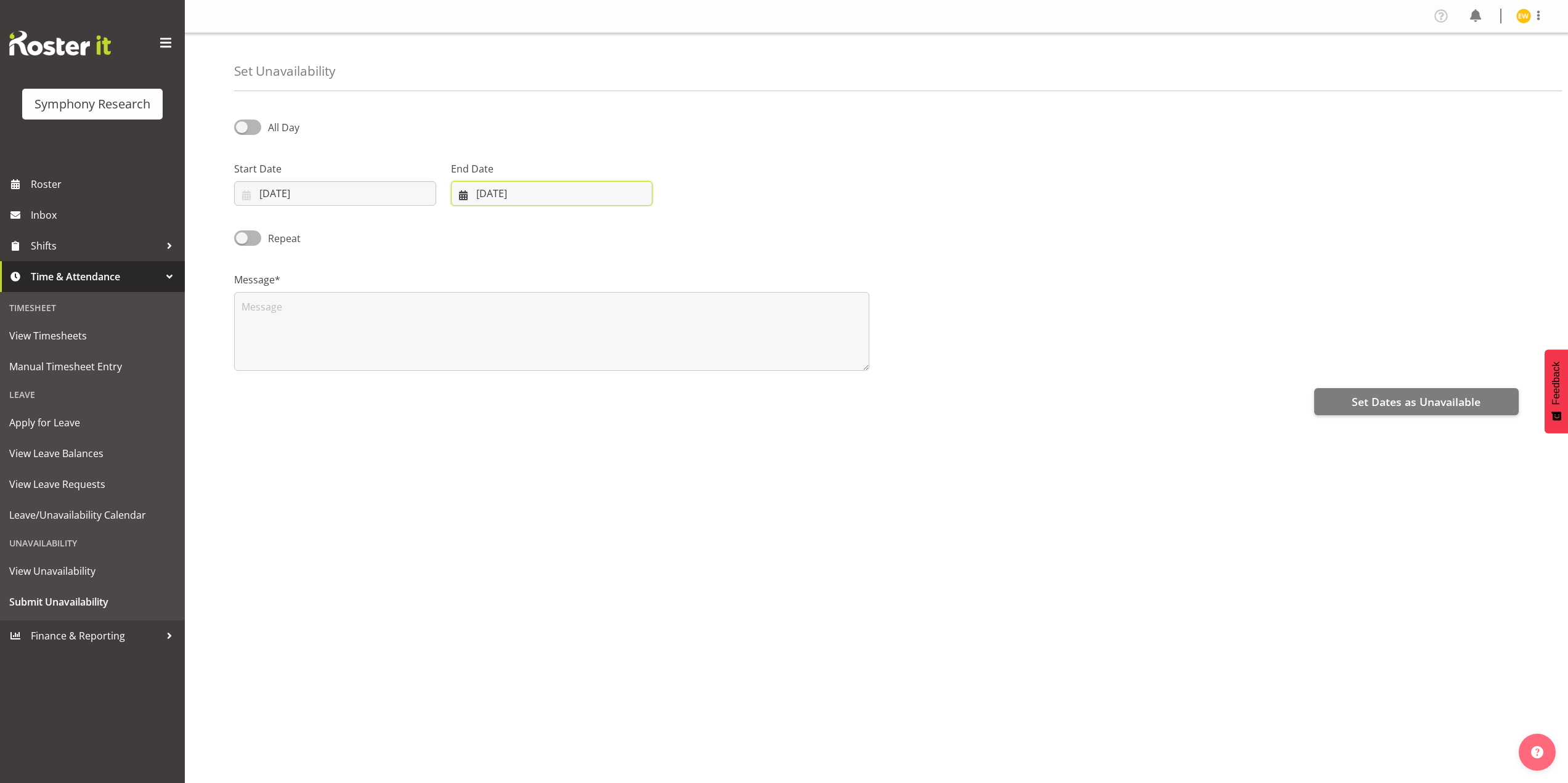
drag, startPoint x: 520, startPoint y: 192, endPoint x: 578, endPoint y: 210, distance: 60.7
click at [520, 192] on input "23/09/2025" at bounding box center [552, 193] width 202 height 25
click at [627, 233] on span at bounding box center [622, 228] width 14 height 14
select select "9"
click at [481, 320] on link "5" at bounding box center [475, 317] width 25 height 23
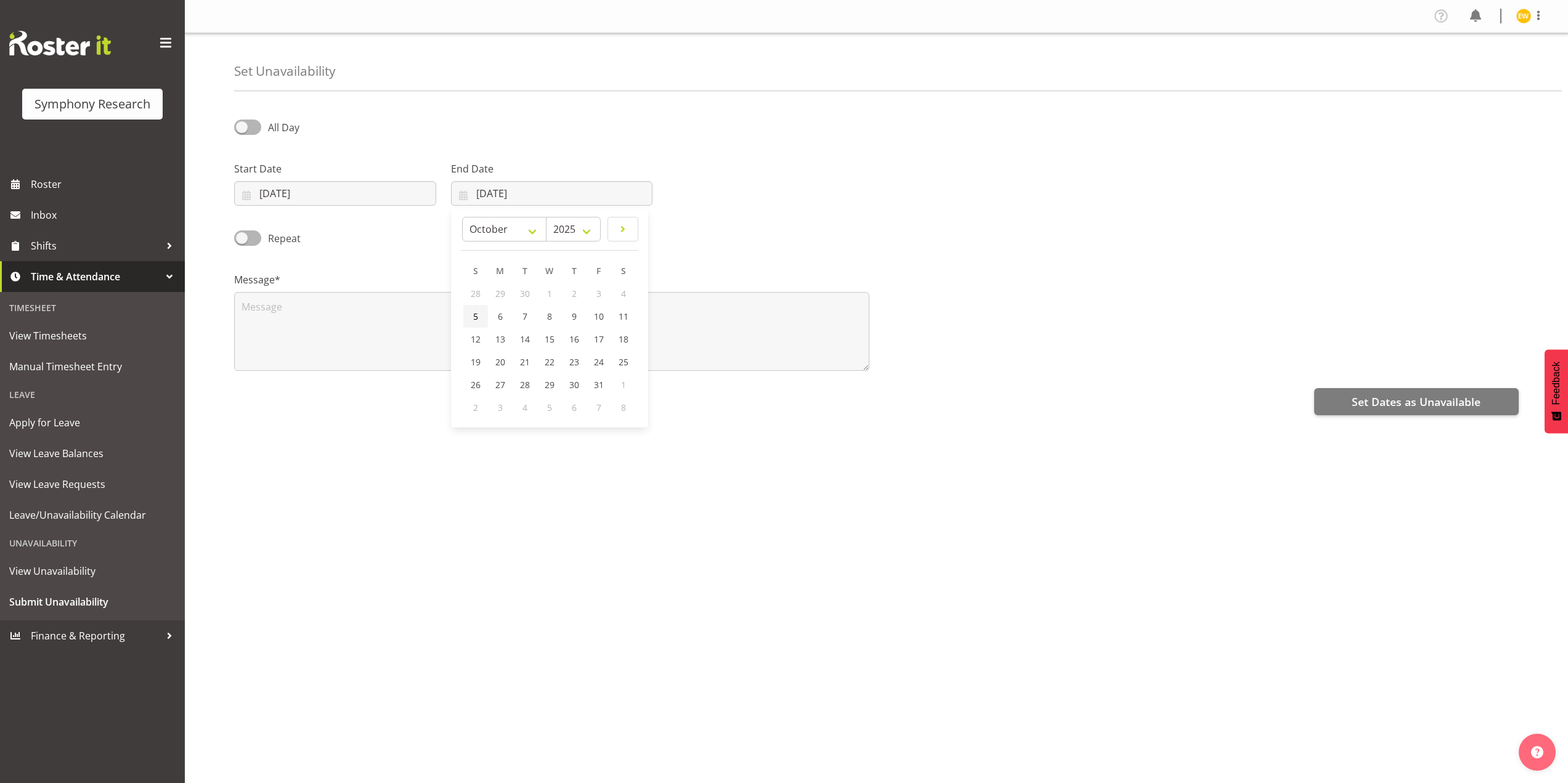
type input "05/10/2025"
click at [303, 323] on textarea at bounding box center [551, 331] width 635 height 79
type textarea "a"
click at [1431, 398] on span "Set Dates as Unavailable" at bounding box center [1416, 402] width 129 height 16
